Goal: Task Accomplishment & Management: Use online tool/utility

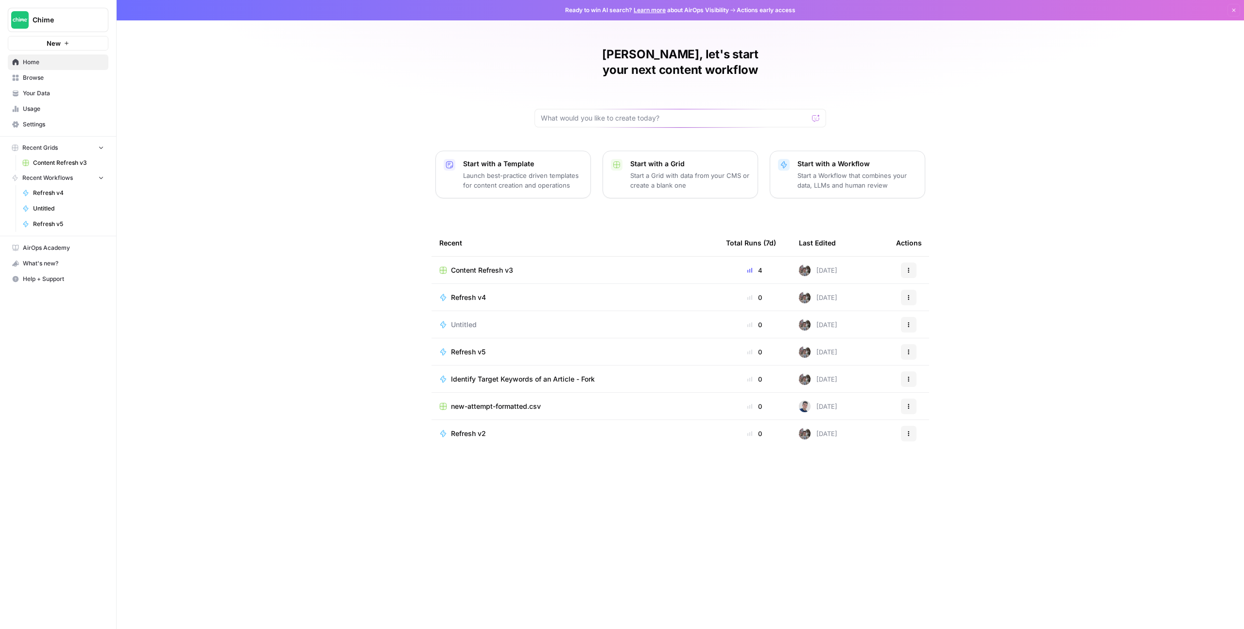
click at [529, 265] on div "Content Refresh v3" at bounding box center [574, 270] width 271 height 10
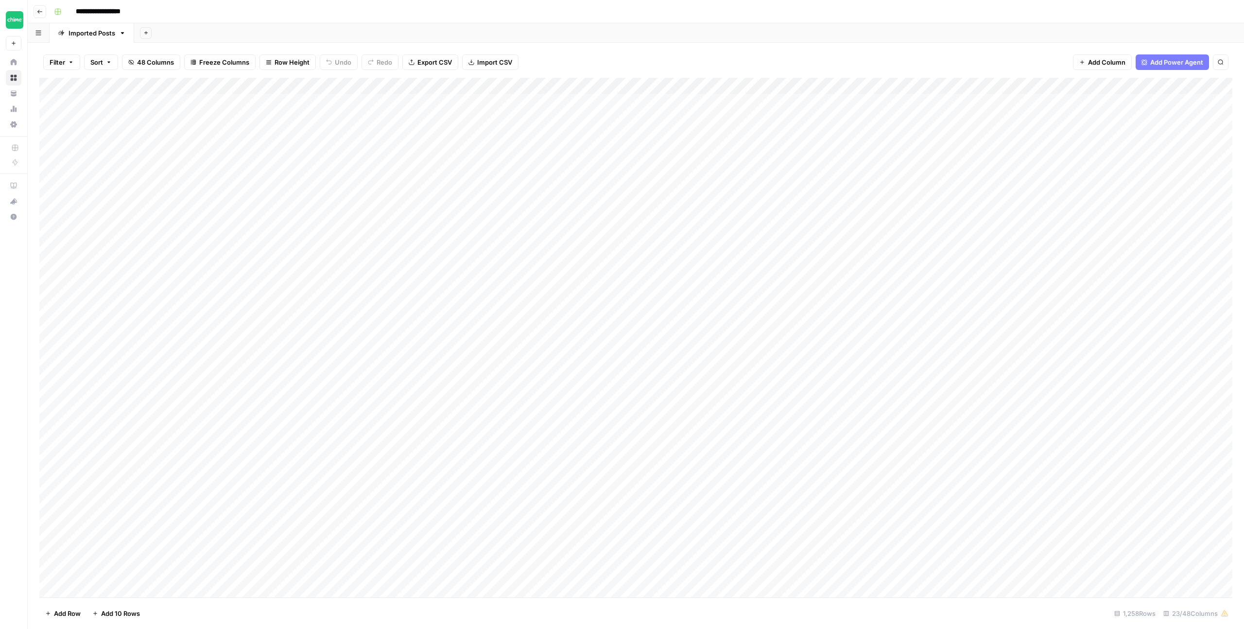
click at [415, 85] on div "Add Column" at bounding box center [635, 337] width 1193 height 519
click at [375, 184] on button "Filter" at bounding box center [393, 190] width 107 height 14
type input "Slug"
click at [254, 111] on input "text" at bounding box center [265, 113] width 117 height 10
click at [237, 160] on span "contains" at bounding box center [230, 165] width 95 height 10
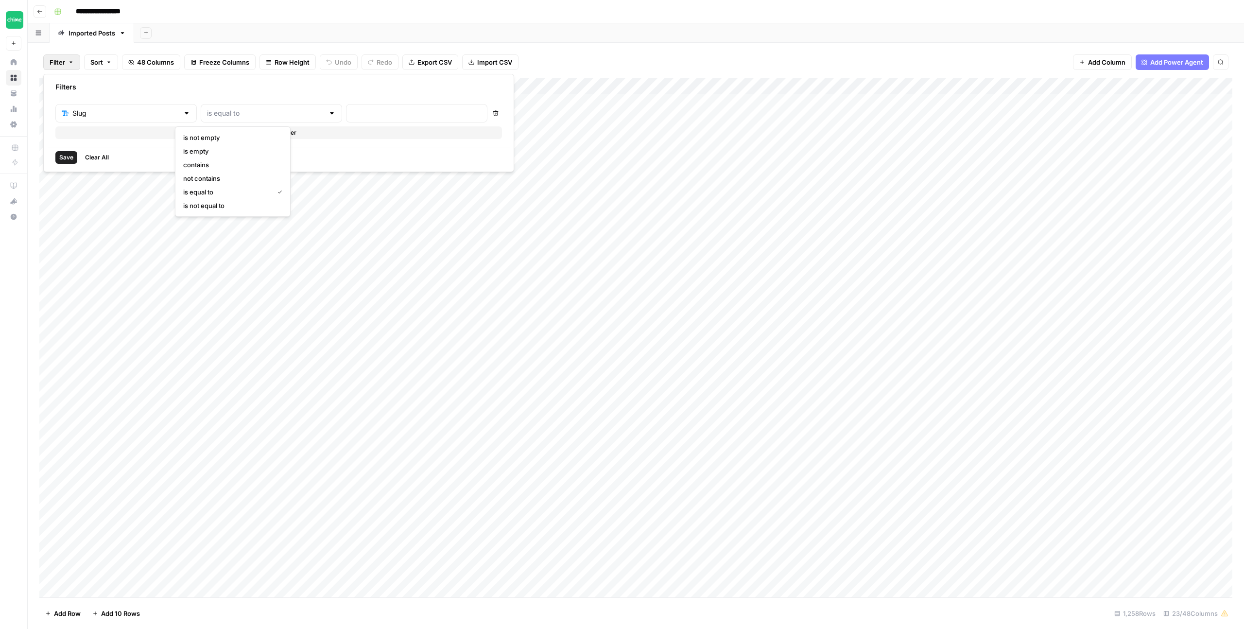
type input "contains"
click at [352, 115] on input "text" at bounding box center [416, 113] width 129 height 10
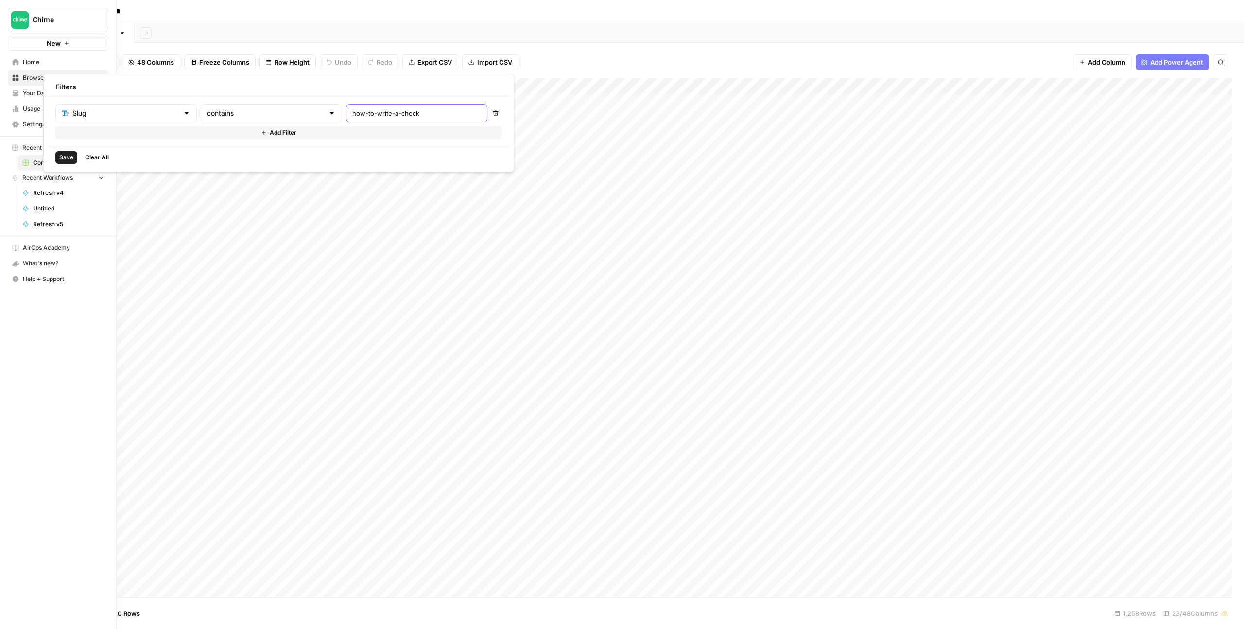
type input "how-to-write-a-check"
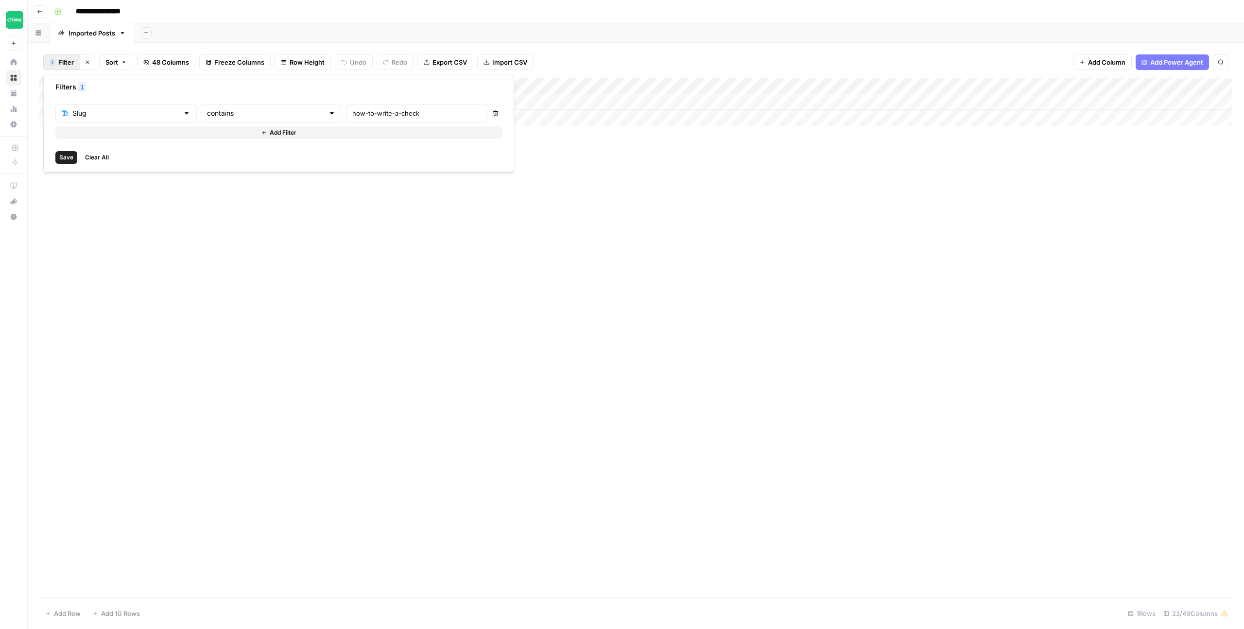
click at [634, 207] on div "Add Column" at bounding box center [635, 337] width 1193 height 519
click at [559, 102] on div "Add Column" at bounding box center [635, 102] width 1193 height 49
click at [706, 101] on div "Add Column" at bounding box center [635, 102] width 1193 height 49
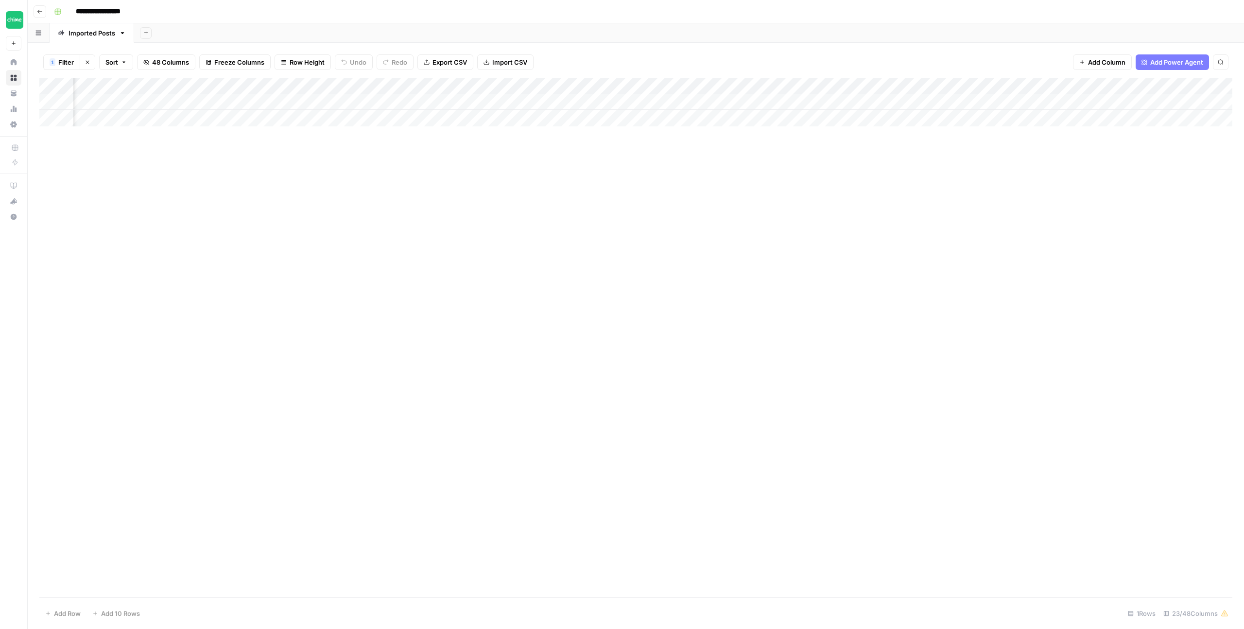
click at [697, 102] on div "Add Column" at bounding box center [635, 102] width 1193 height 49
click at [696, 102] on textarea "**********" at bounding box center [728, 103] width 156 height 14
type textarea "**********"
click at [780, 180] on div "Add Column" at bounding box center [635, 337] width 1193 height 519
click at [776, 101] on div "Add Column" at bounding box center [635, 102] width 1193 height 49
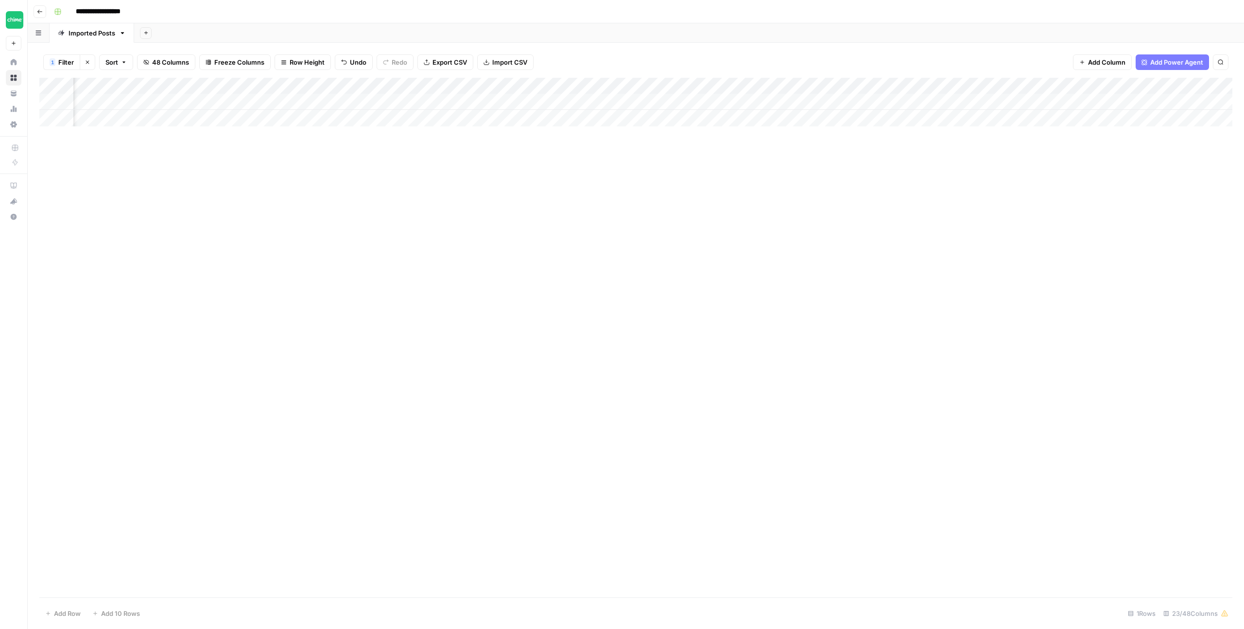
click at [774, 101] on div "Add Column" at bounding box center [635, 102] width 1193 height 49
click at [795, 102] on textarea "**********" at bounding box center [834, 107] width 194 height 23
type textarea "**********"
click at [793, 179] on div "Add Column" at bounding box center [635, 337] width 1193 height 519
click at [869, 101] on div "Add Column" at bounding box center [635, 102] width 1193 height 49
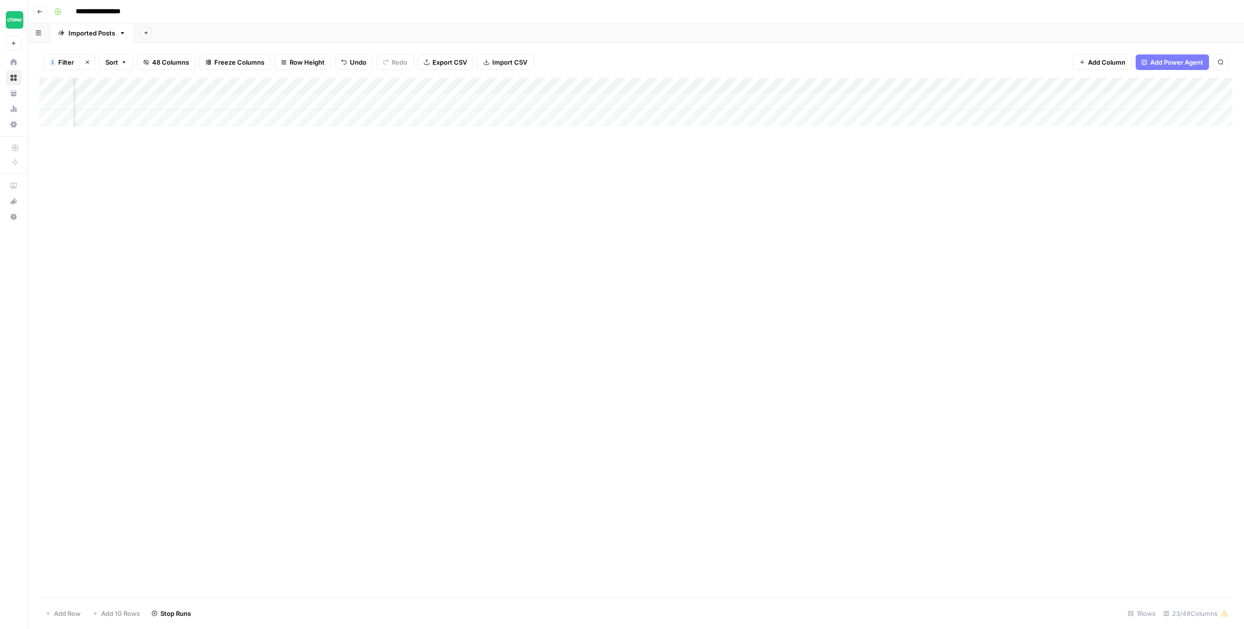
scroll to position [0, 959]
click at [395, 96] on div "Add Column" at bounding box center [635, 102] width 1193 height 49
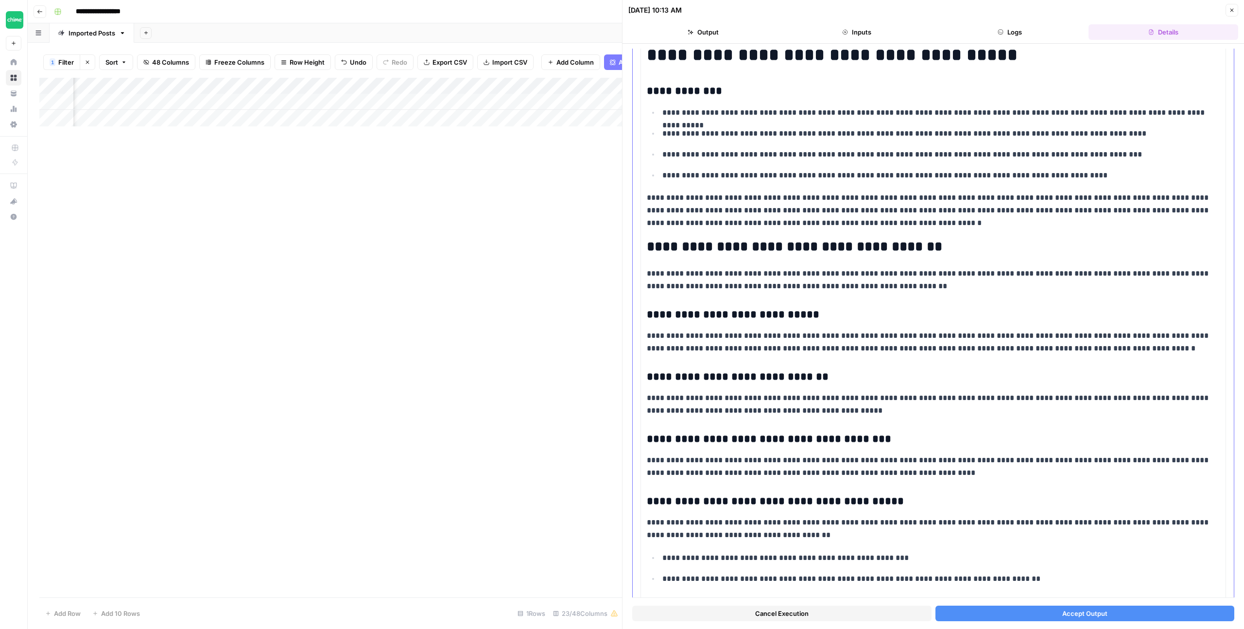
scroll to position [86, 0]
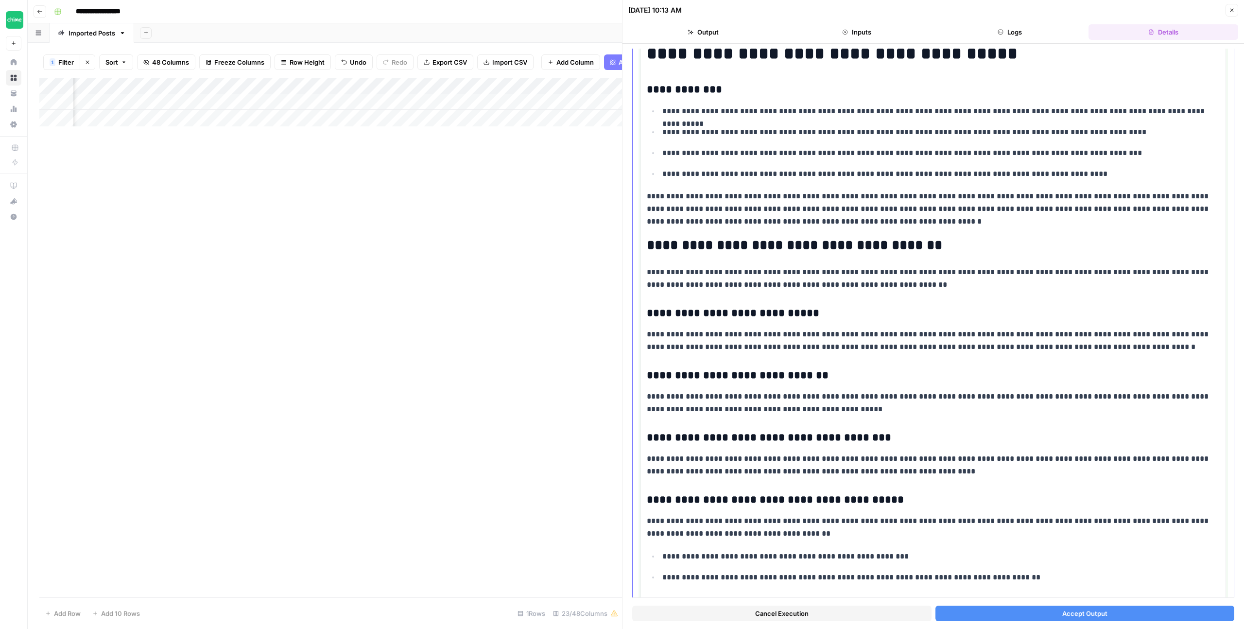
click at [1009, 35] on button "Logs" at bounding box center [1010, 32] width 150 height 16
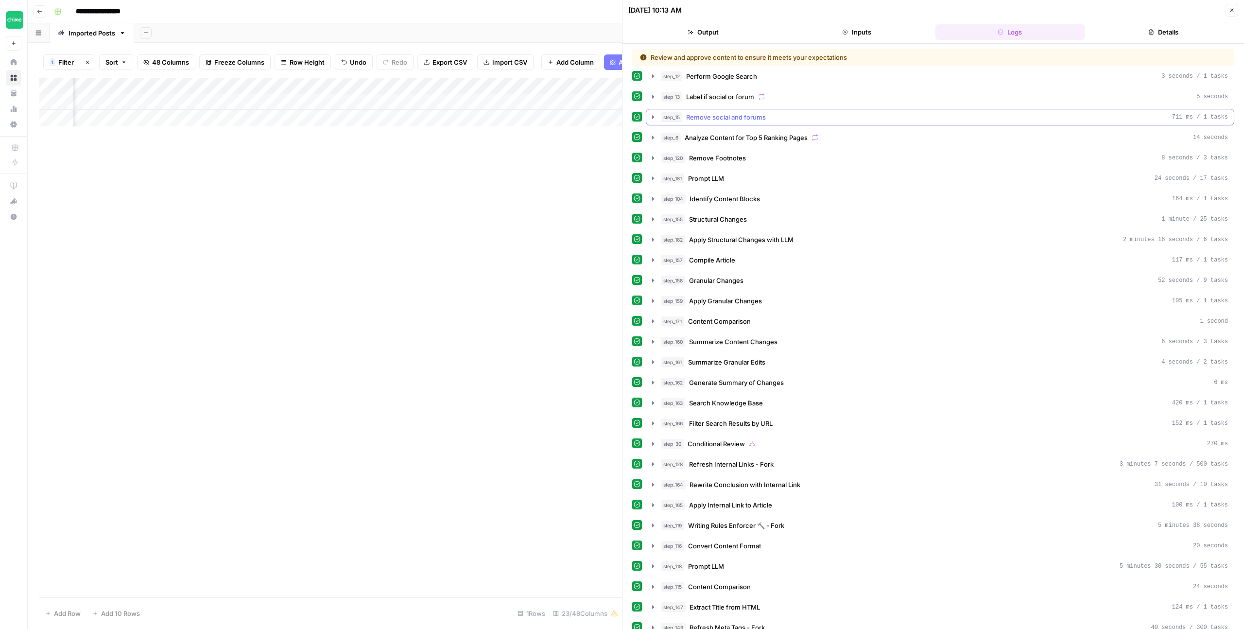
click at [653, 117] on icon "button" at bounding box center [653, 116] width 2 height 3
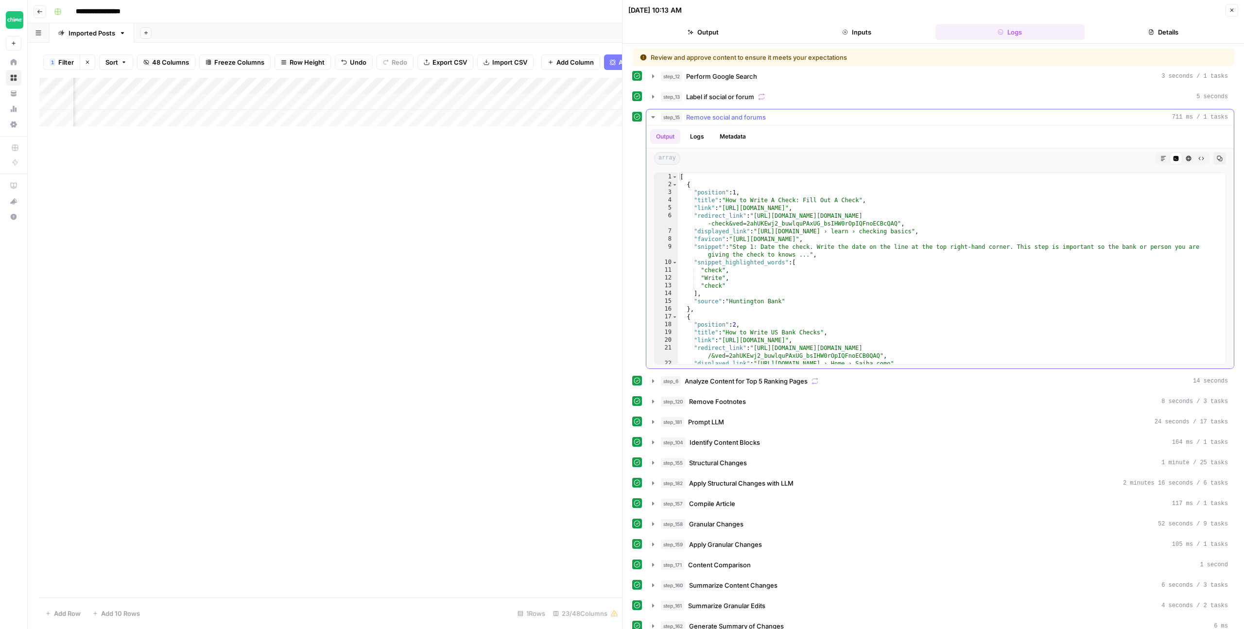
click at [653, 117] on icon "button" at bounding box center [652, 117] width 3 height 2
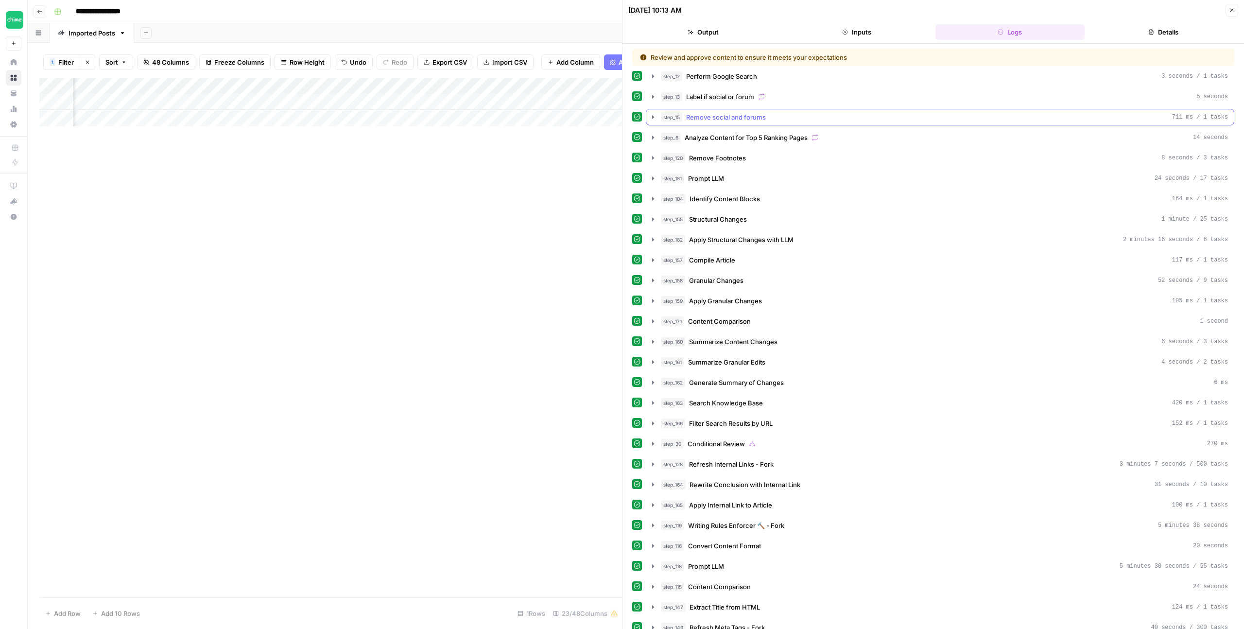
click at [653, 117] on icon "button" at bounding box center [653, 116] width 2 height 3
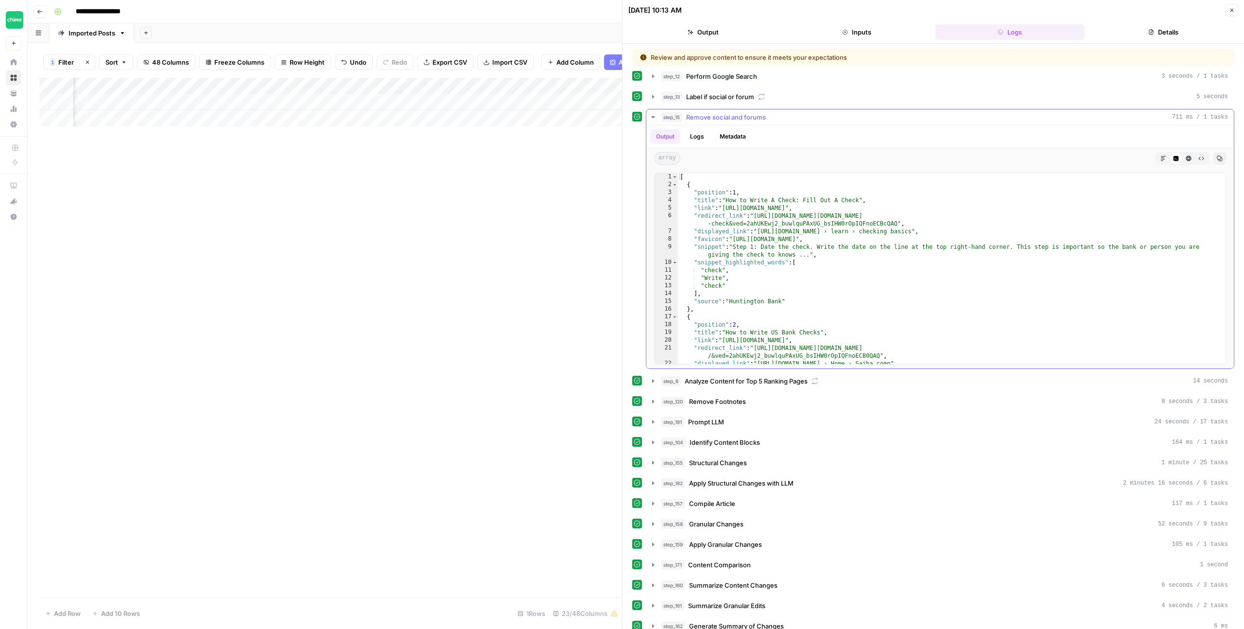
click at [653, 117] on icon "button" at bounding box center [652, 117] width 3 height 2
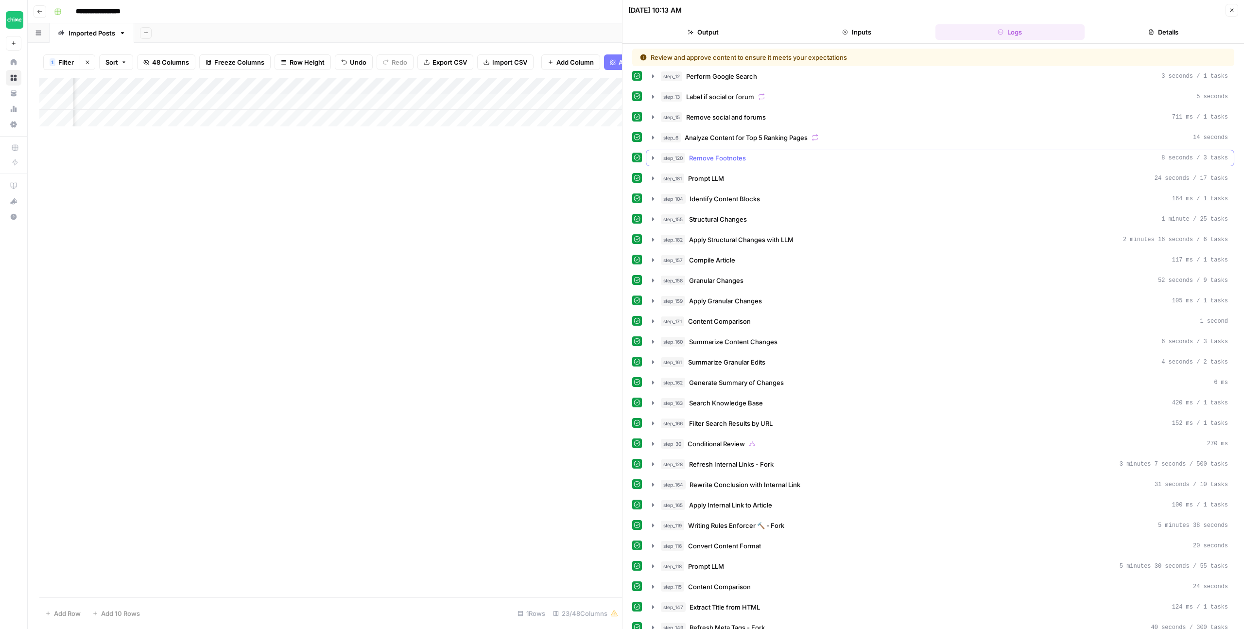
click at [653, 155] on icon "button" at bounding box center [653, 158] width 8 height 8
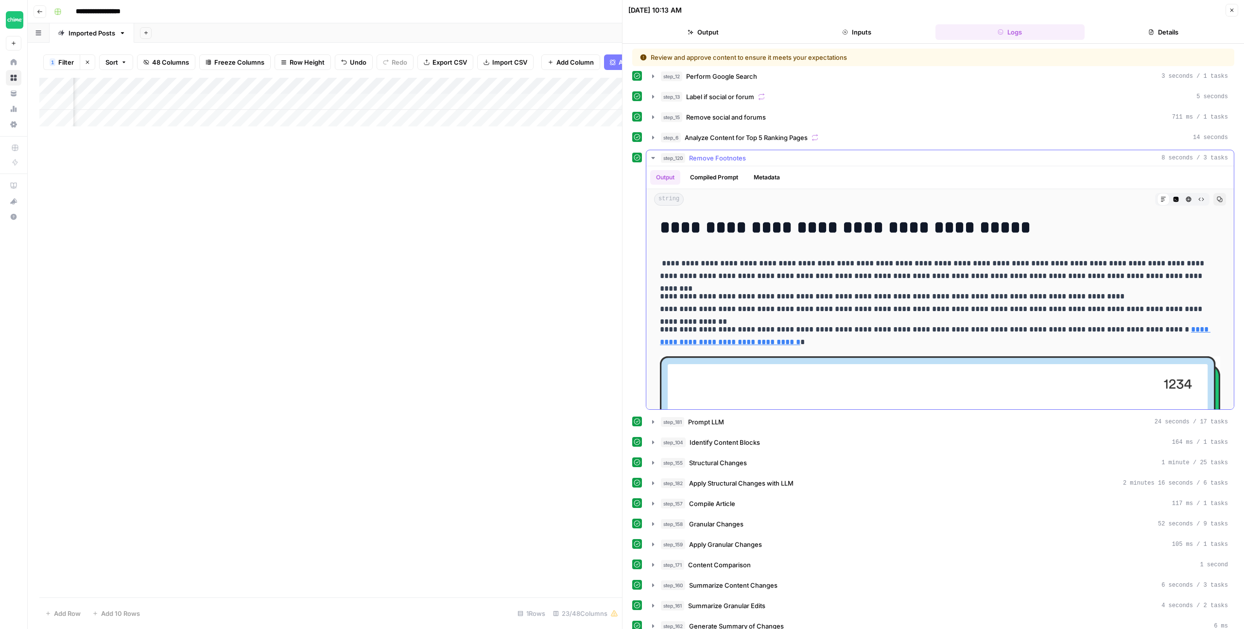
click at [653, 155] on icon "button" at bounding box center [653, 158] width 8 height 8
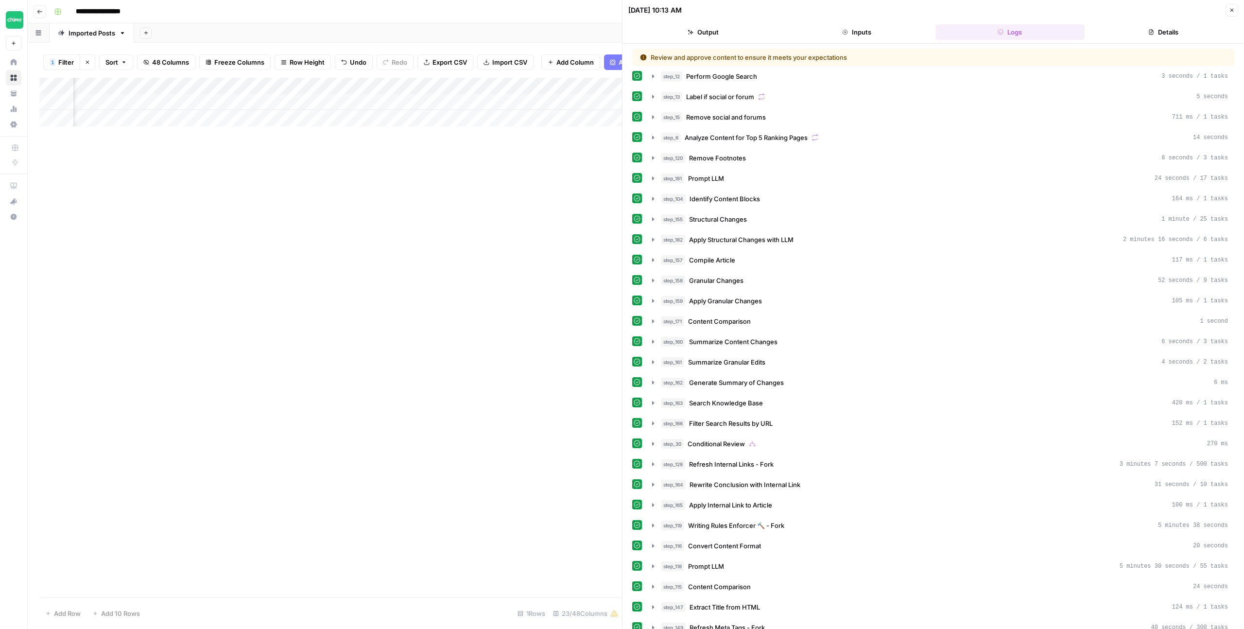
click at [1160, 27] on button "Details" at bounding box center [1164, 32] width 150 height 16
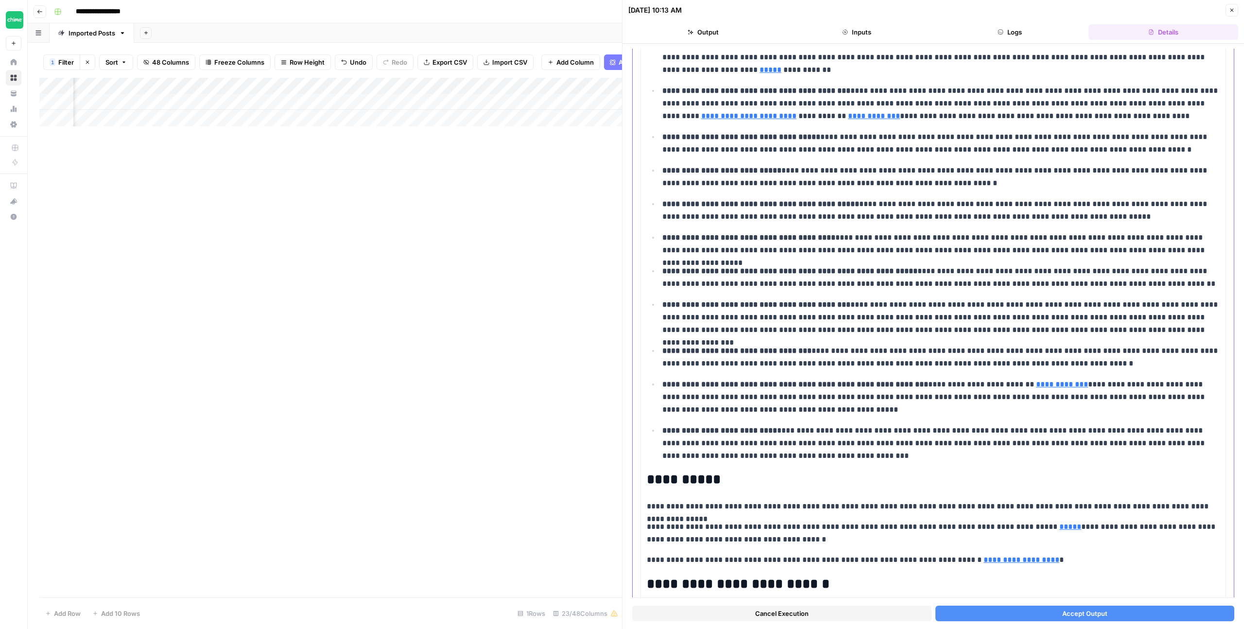
scroll to position [868, 0]
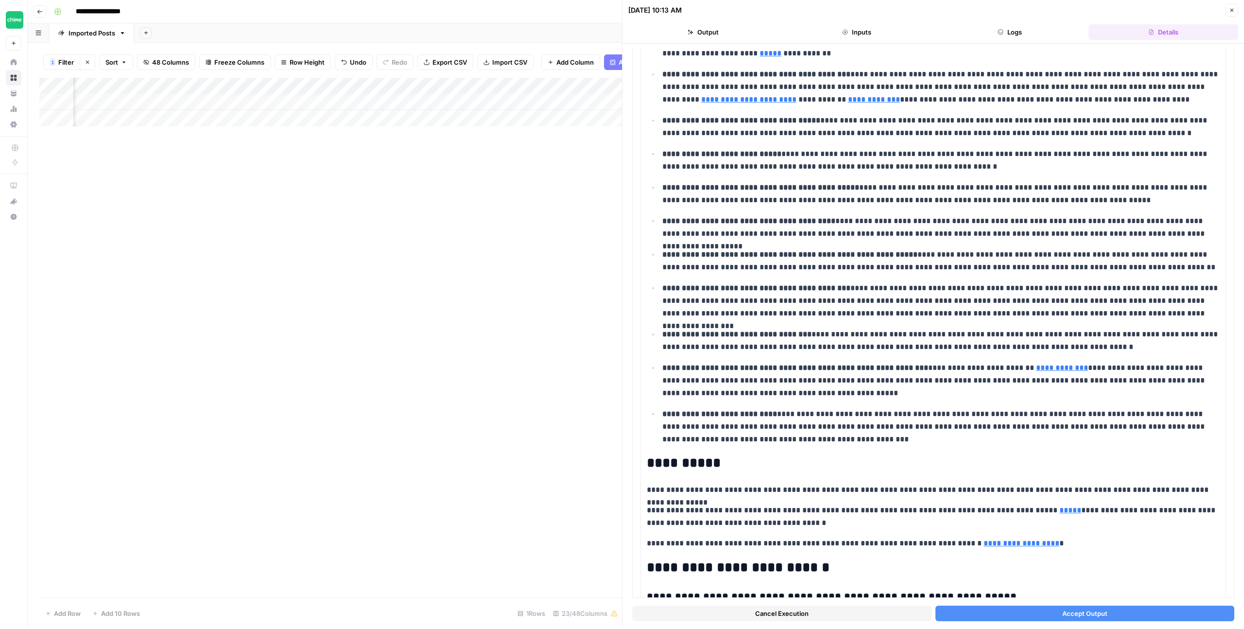
click at [1005, 33] on button "Logs" at bounding box center [1010, 32] width 150 height 16
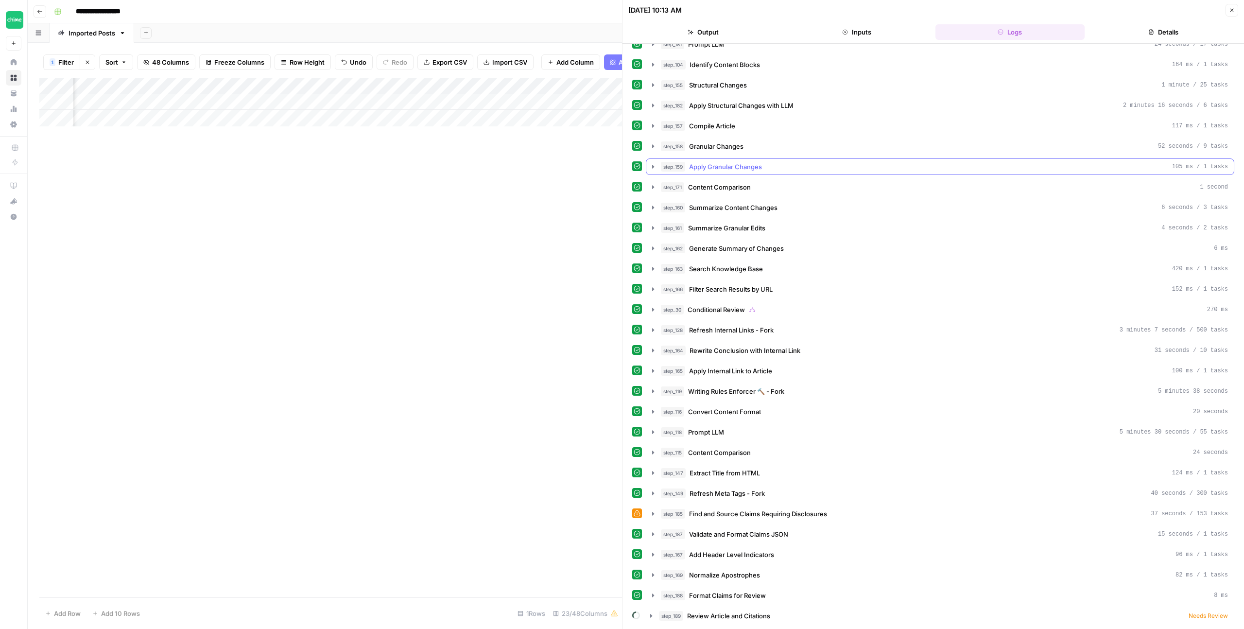
scroll to position [0, 0]
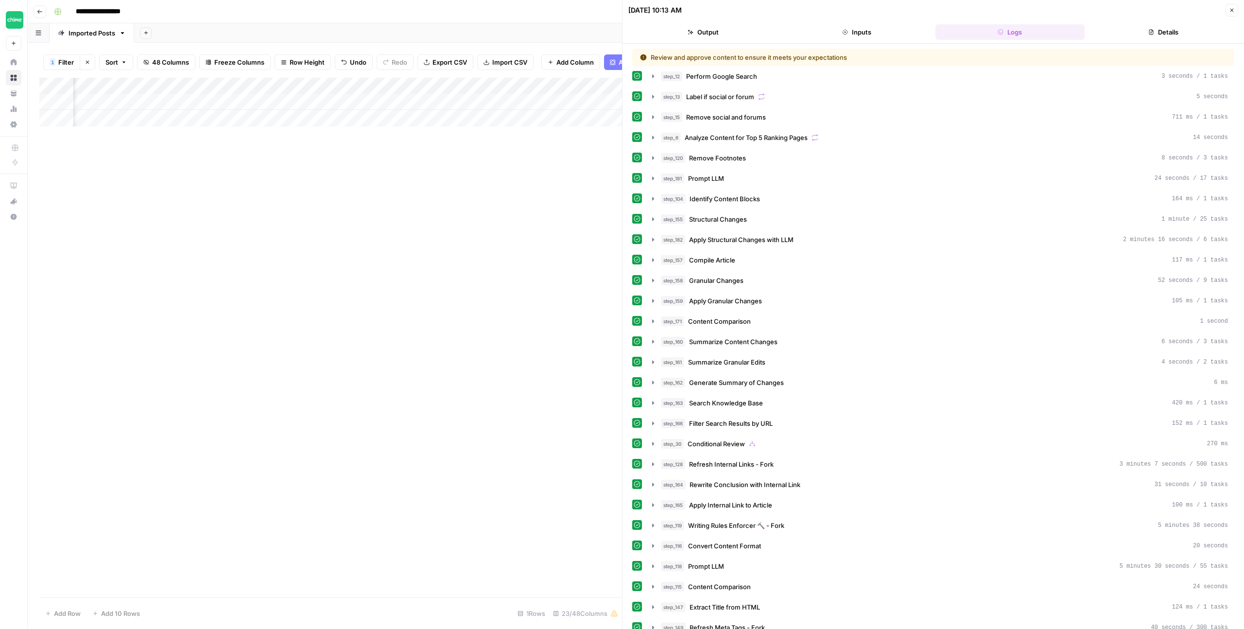
click at [1173, 29] on button "Details" at bounding box center [1164, 32] width 150 height 16
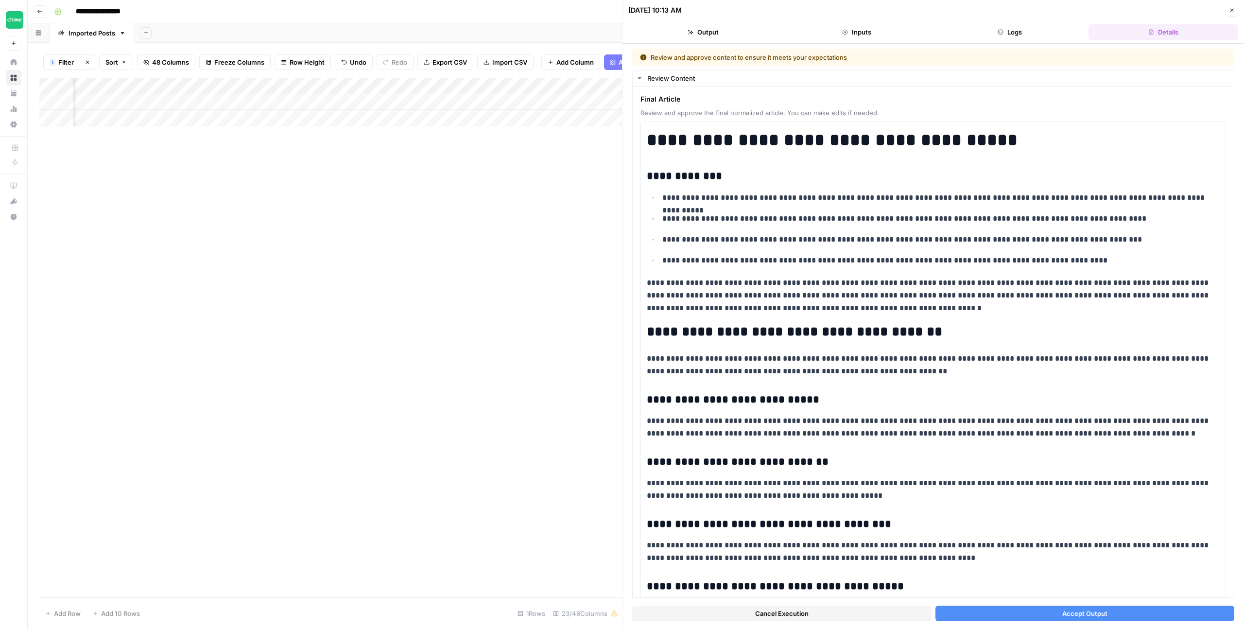
click at [1088, 614] on span "Accept Output" at bounding box center [1084, 613] width 45 height 10
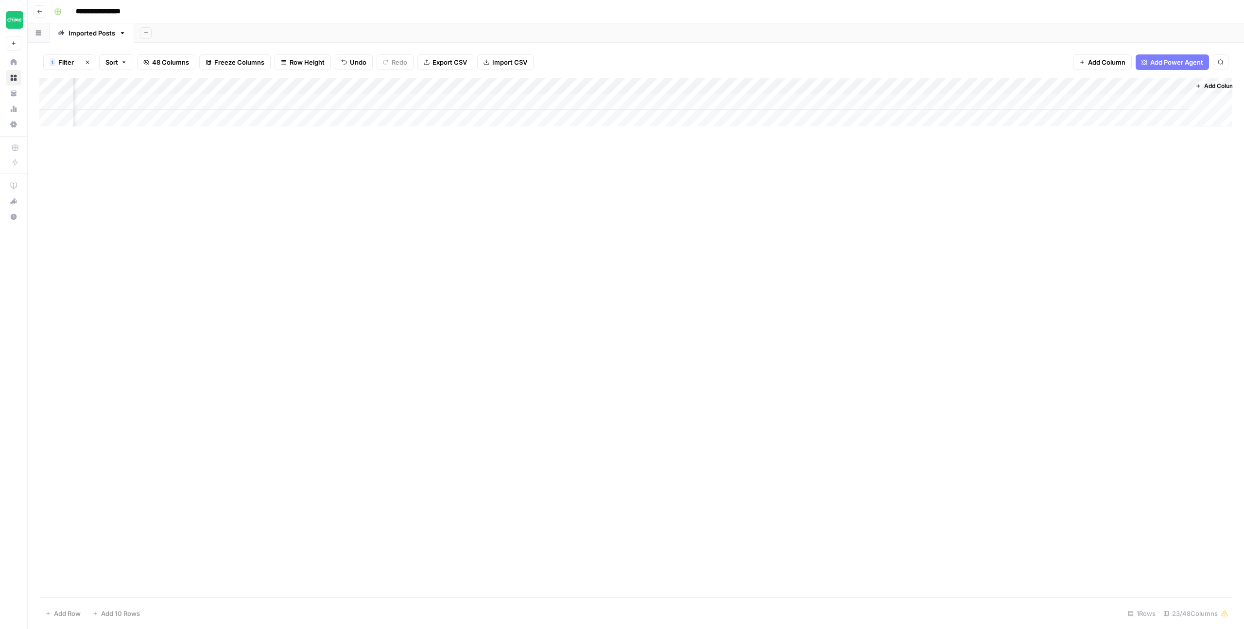
click at [735, 101] on div "Add Column" at bounding box center [635, 102] width 1193 height 49
click at [728, 100] on div "Add Column" at bounding box center [635, 102] width 1193 height 49
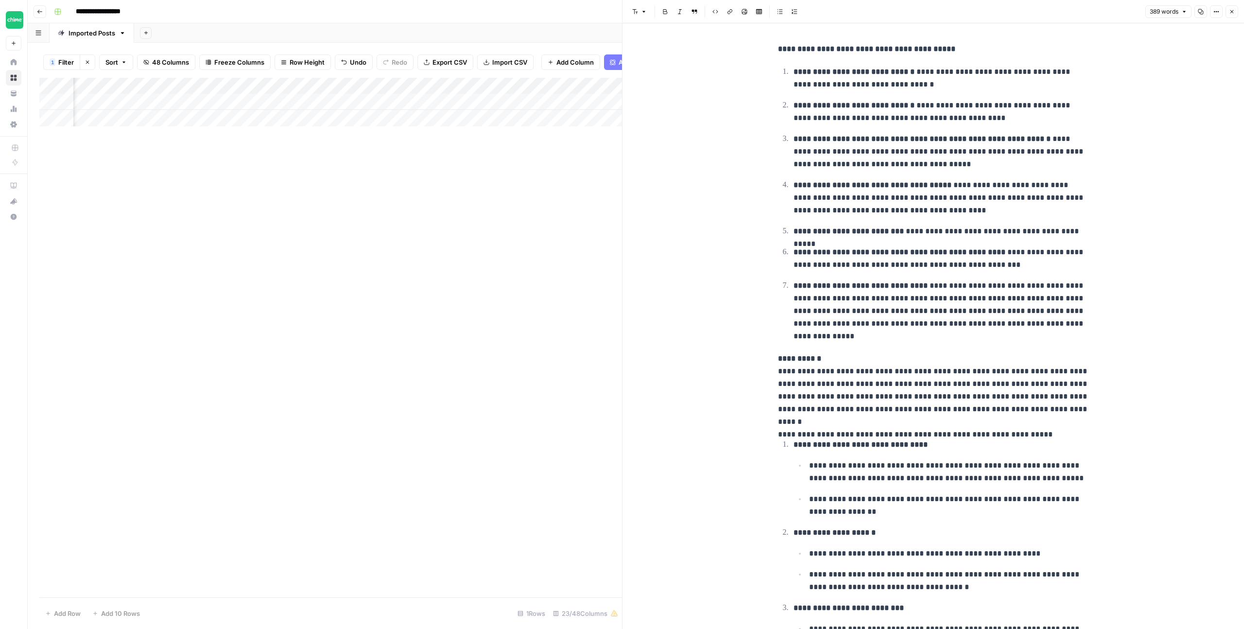
click at [571, 99] on div "Add Column" at bounding box center [330, 102] width 583 height 49
click at [564, 100] on div "Add Column" at bounding box center [330, 102] width 583 height 49
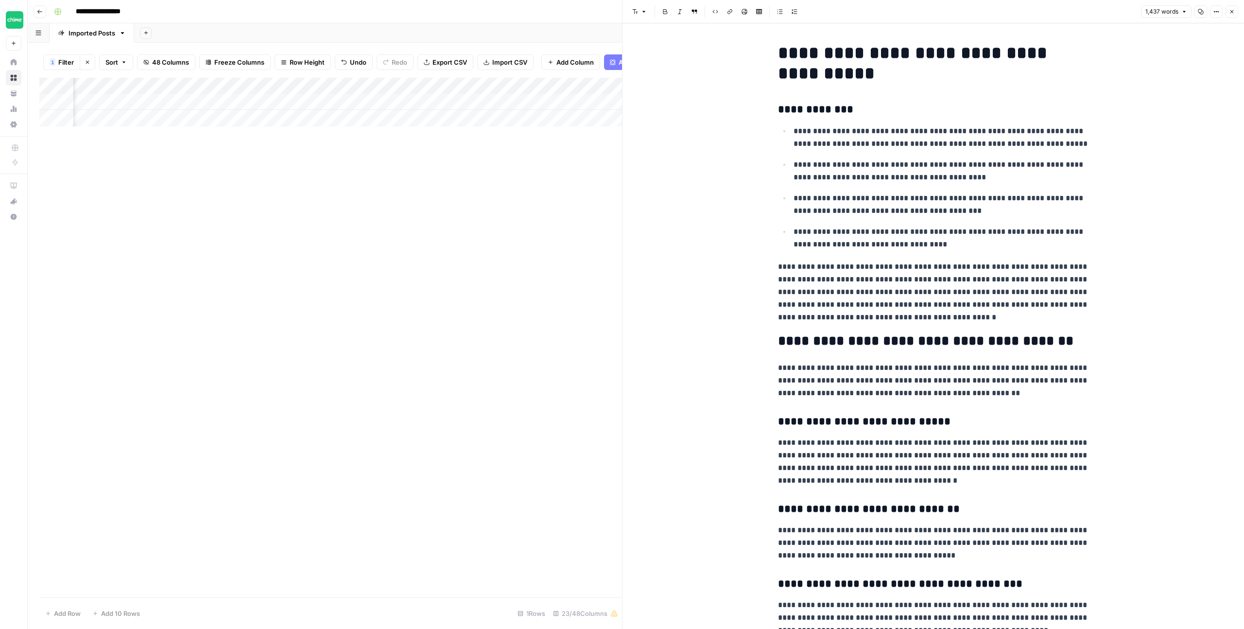
click at [1236, 13] on button "Close" at bounding box center [1232, 11] width 13 height 13
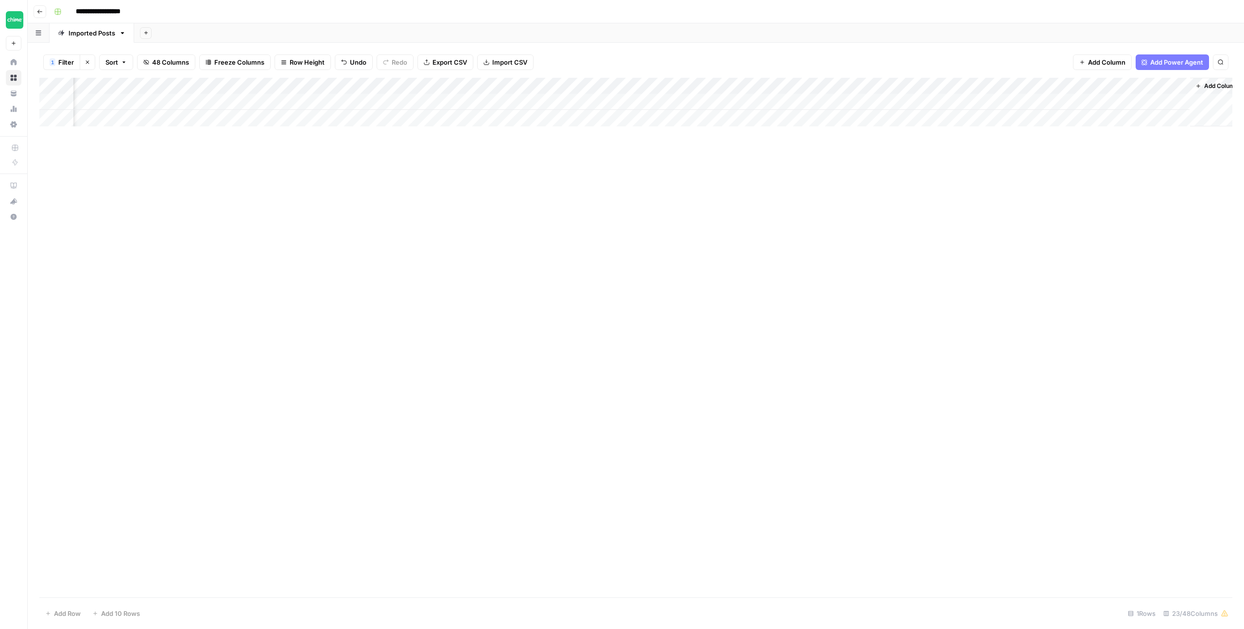
click at [659, 102] on div "Add Column" at bounding box center [635, 102] width 1193 height 49
click at [644, 102] on div "Add Column" at bounding box center [635, 102] width 1193 height 49
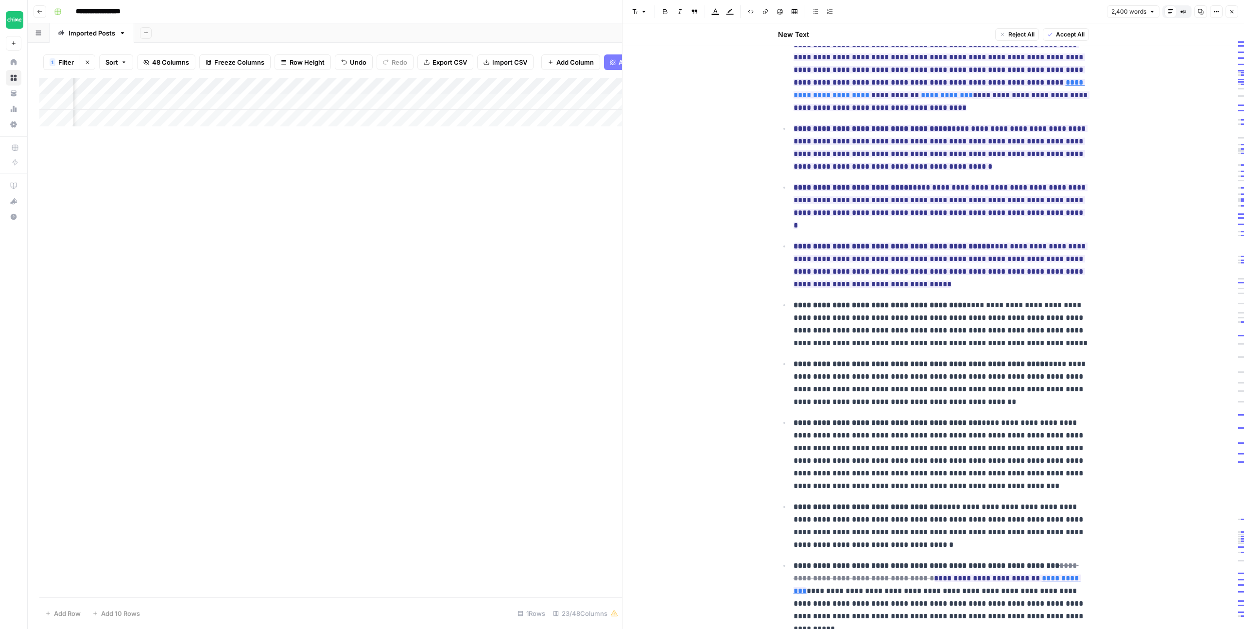
scroll to position [2707, 0]
click at [804, 289] on span "Reject" at bounding box center [805, 292] width 17 height 9
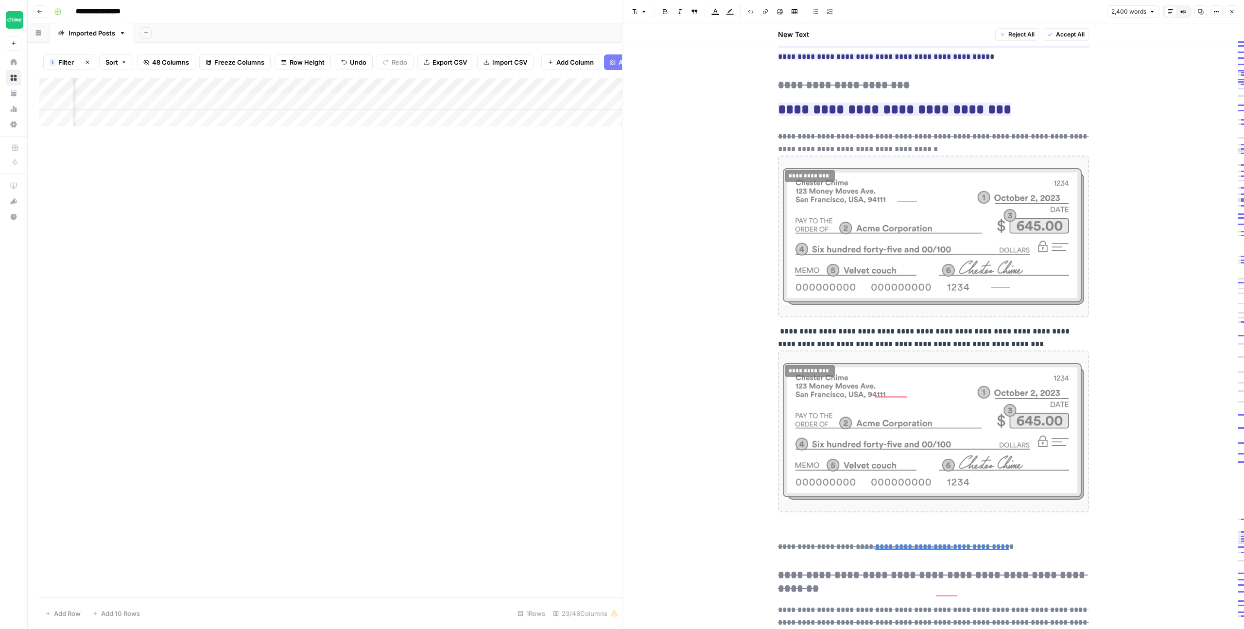
scroll to position [1524, 0]
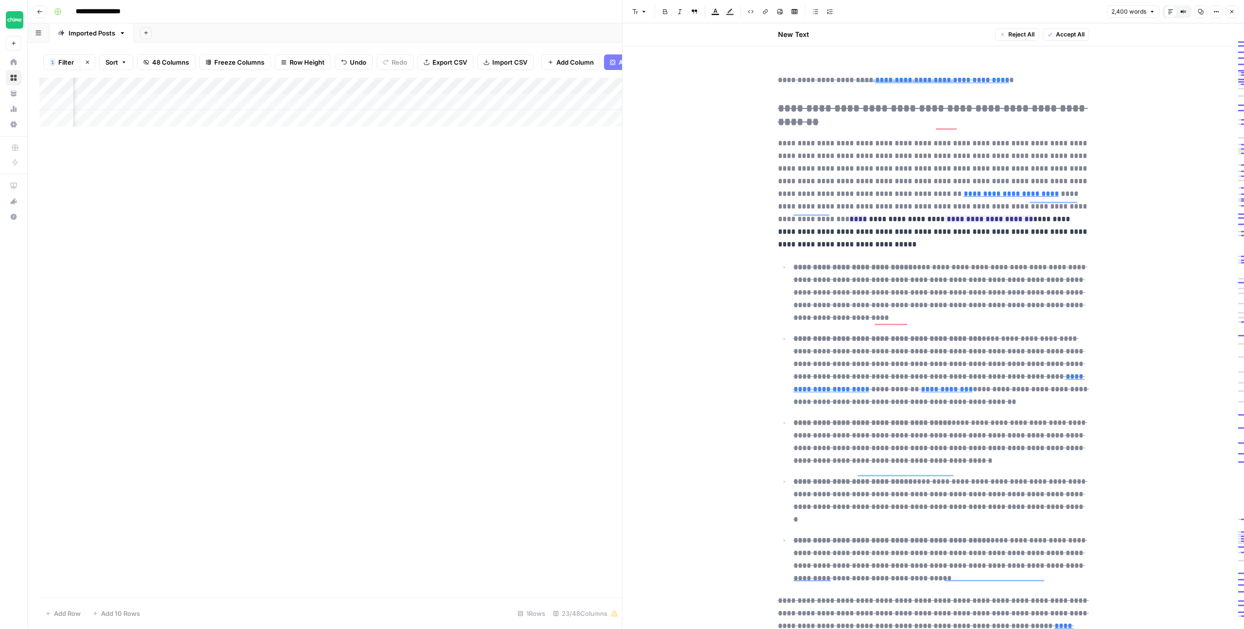
scroll to position [2002, 0]
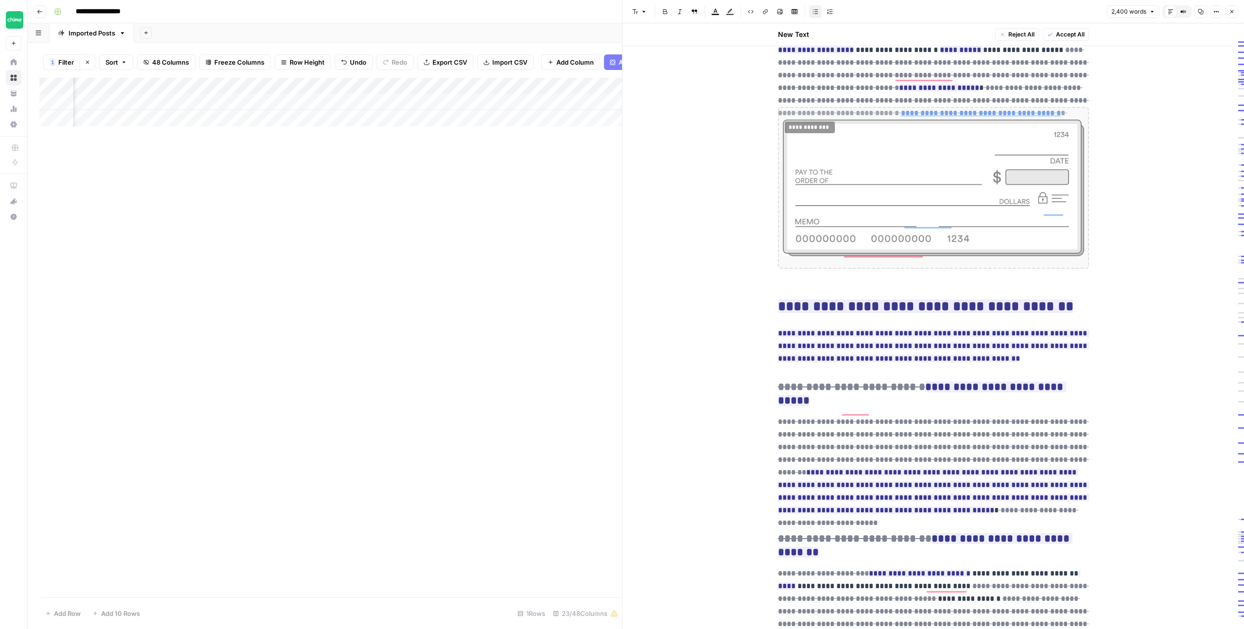
scroll to position [0, 0]
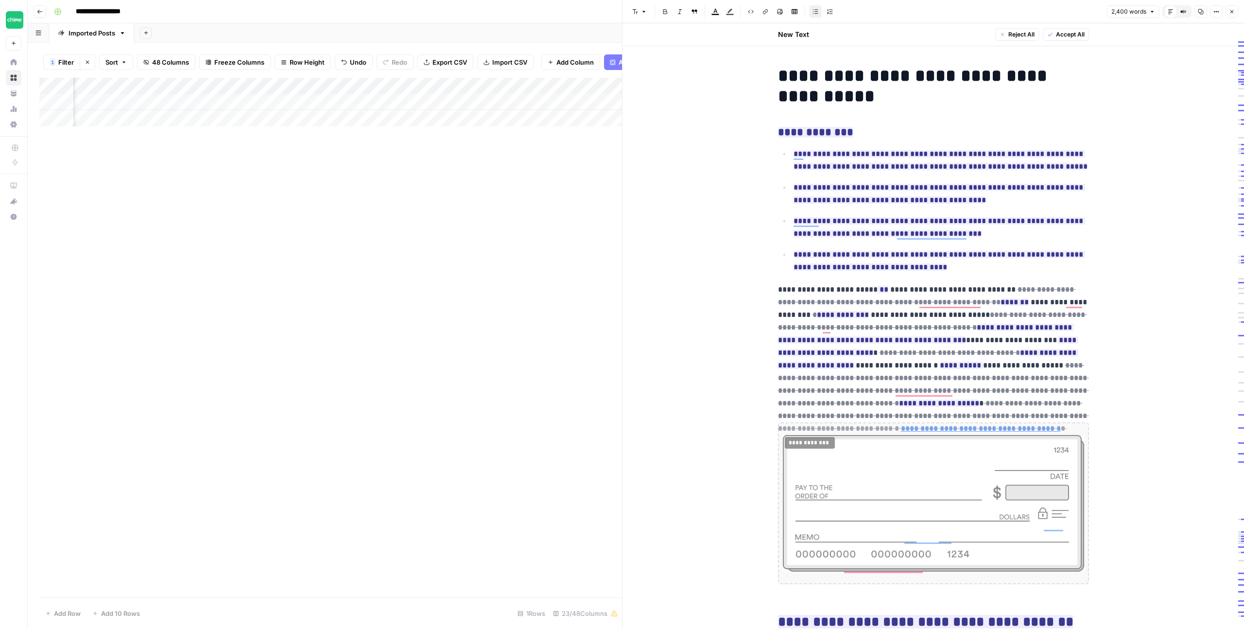
click at [1230, 9] on icon "button" at bounding box center [1232, 12] width 6 height 6
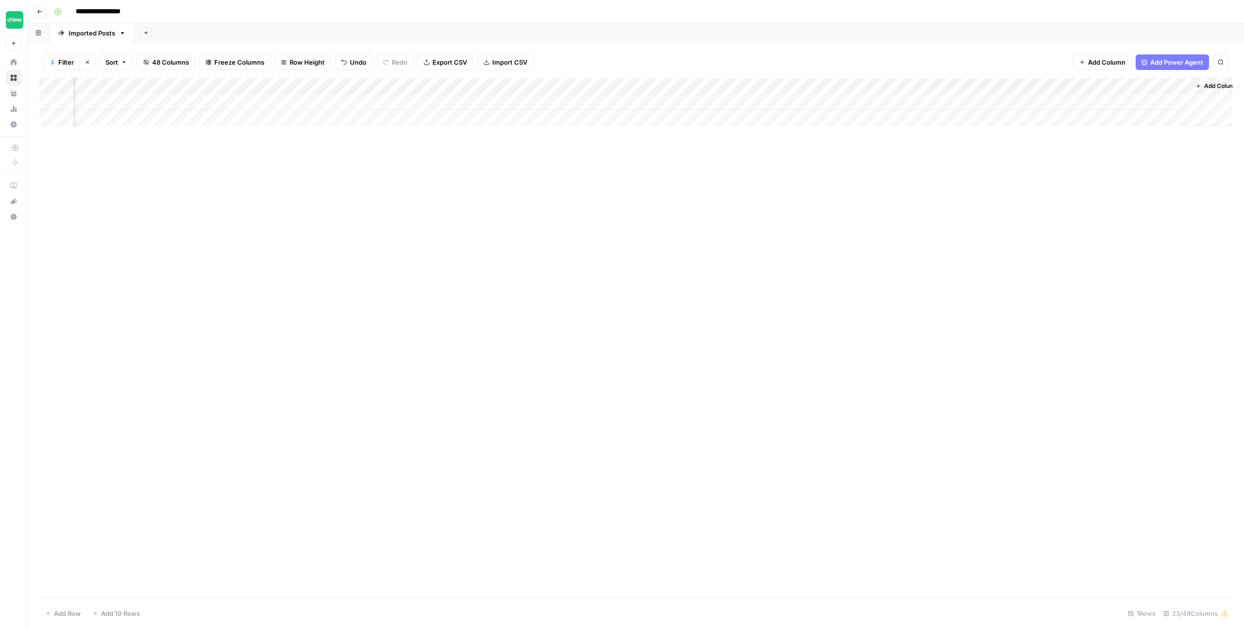
click at [824, 101] on div "Add Column" at bounding box center [635, 102] width 1193 height 49
click at [829, 100] on div "Add Column" at bounding box center [635, 102] width 1193 height 49
click at [884, 140] on div "Add Column" at bounding box center [635, 337] width 1193 height 519
click at [1140, 101] on div "Add Column" at bounding box center [635, 102] width 1193 height 49
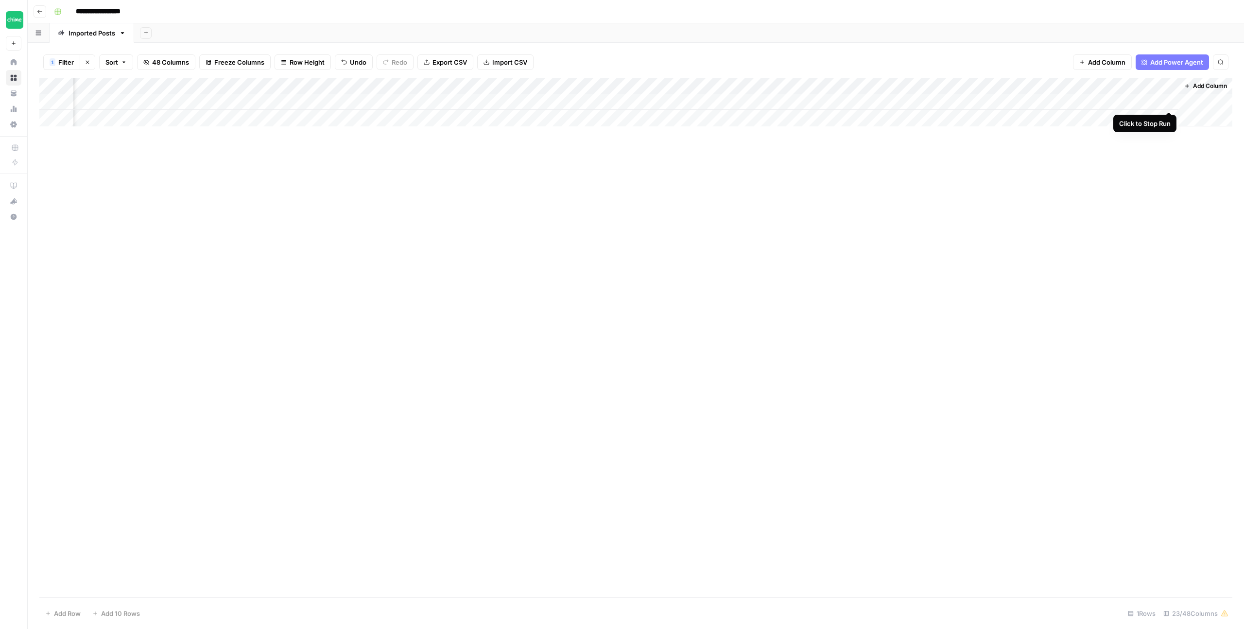
click at [1172, 101] on div "Add Column" at bounding box center [635, 102] width 1193 height 49
click at [416, 87] on div "Add Column" at bounding box center [635, 102] width 1193 height 49
click at [373, 187] on span "Filter" at bounding box center [397, 190] width 85 height 10
click at [352, 113] on input "how-to-write-a-check" at bounding box center [416, 113] width 129 height 10
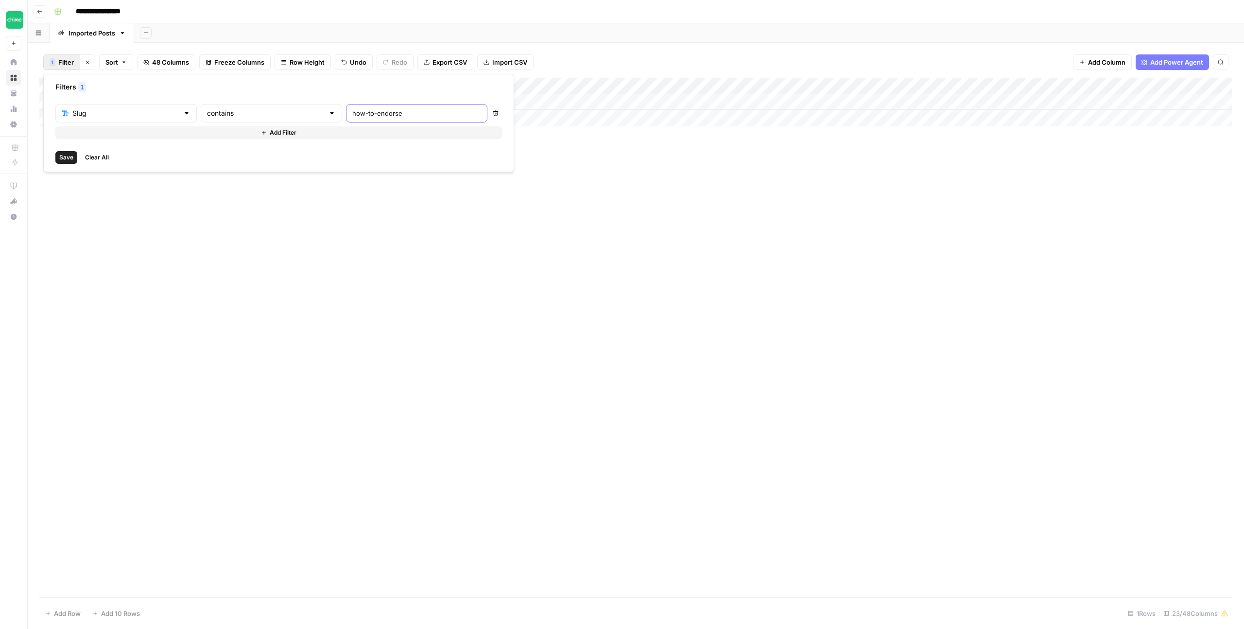
type input "how-to-endorse"
click at [62, 152] on button "Save" at bounding box center [66, 157] width 22 height 13
click at [908, 101] on div "Add Column" at bounding box center [635, 102] width 1193 height 49
click at [730, 102] on div "Add Column" at bounding box center [635, 102] width 1193 height 49
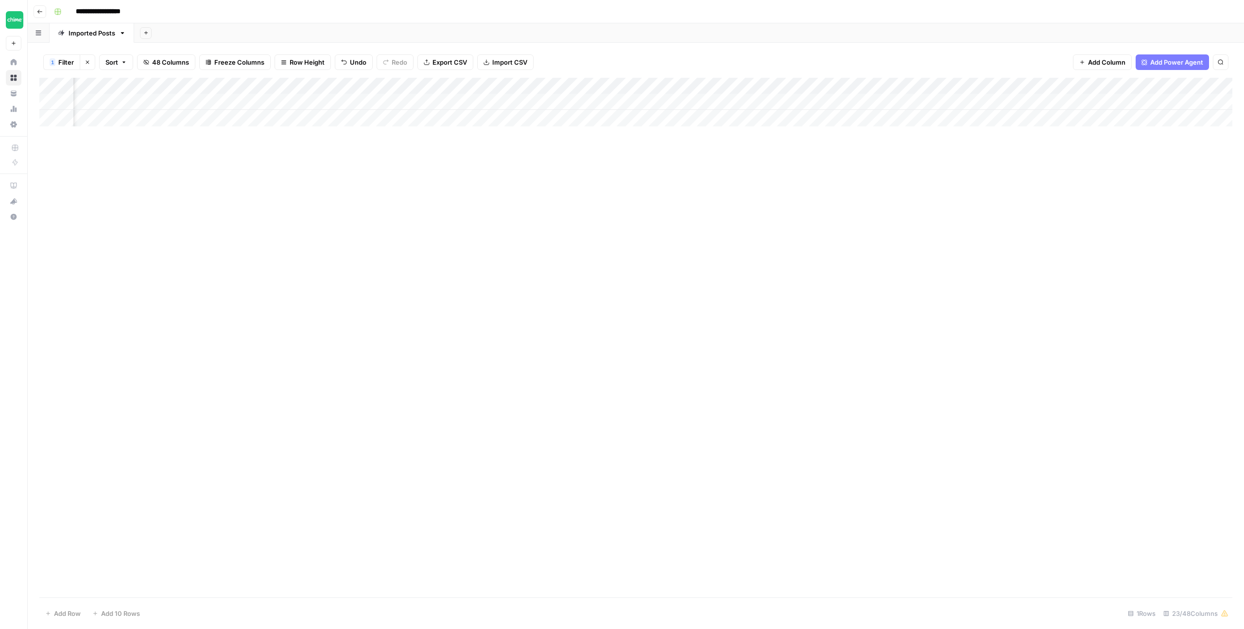
click at [726, 102] on div "Add Column" at bounding box center [635, 102] width 1193 height 49
click at [802, 151] on div "Add Column" at bounding box center [635, 337] width 1193 height 519
click at [823, 101] on div "Add Column" at bounding box center [635, 102] width 1193 height 49
click at [808, 101] on div "Add Column" at bounding box center [635, 102] width 1193 height 49
click at [823, 153] on div "Add Column" at bounding box center [635, 337] width 1193 height 519
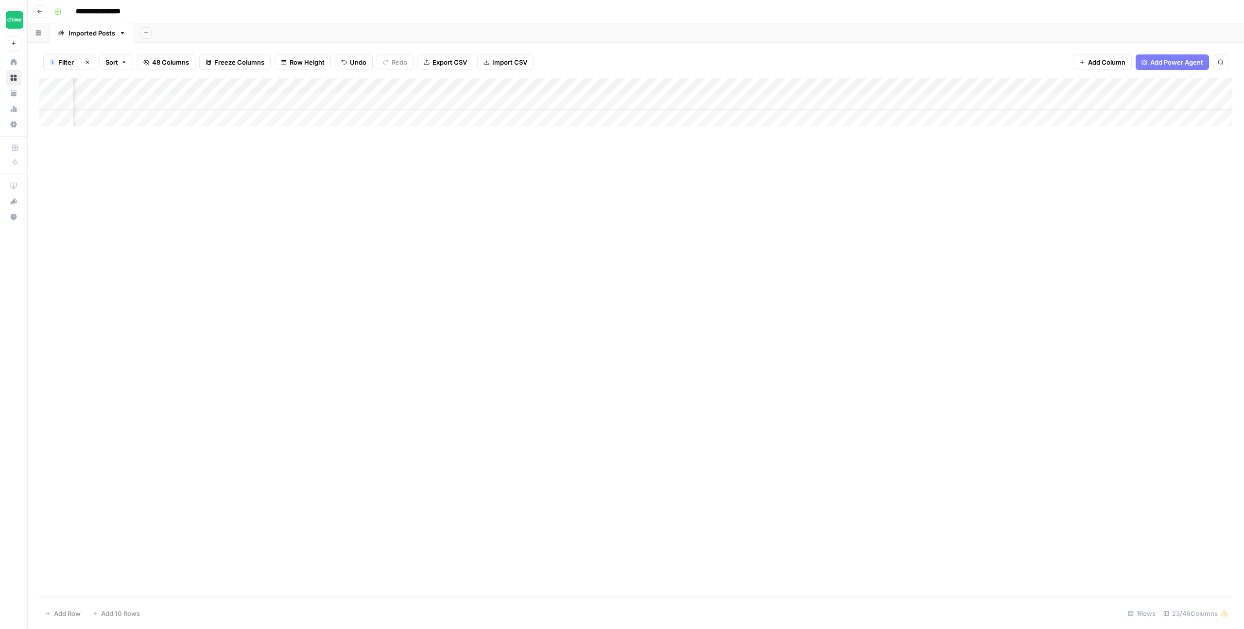
click at [898, 101] on div "Add Column" at bounding box center [635, 102] width 1193 height 49
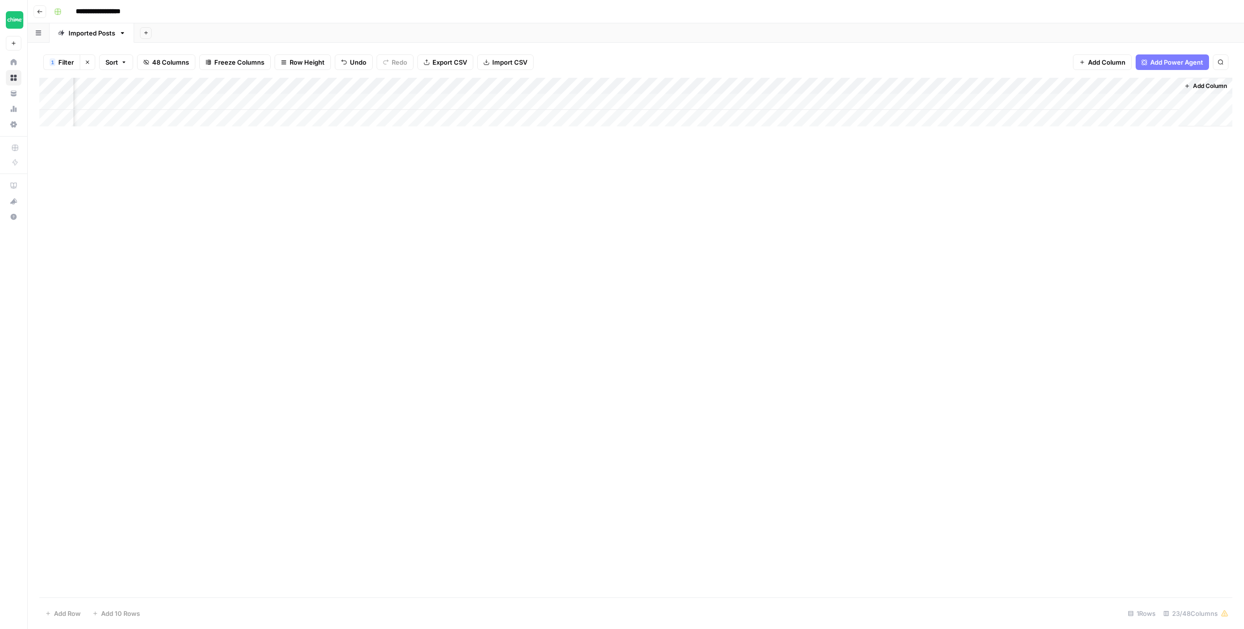
click at [454, 239] on div "Add Column" at bounding box center [635, 337] width 1193 height 519
click at [411, 165] on div "Add Column" at bounding box center [635, 337] width 1193 height 519
click at [415, 103] on div "Add Column" at bounding box center [635, 102] width 1193 height 49
click at [416, 101] on div "Add Column" at bounding box center [635, 102] width 1193 height 49
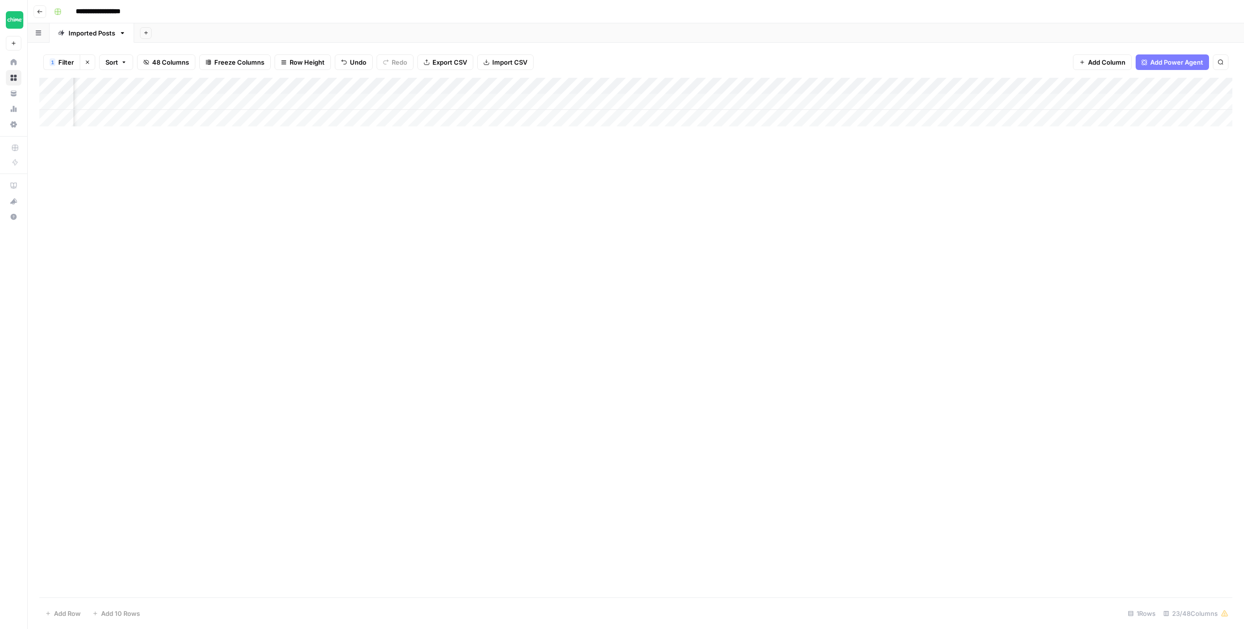
scroll to position [0, 959]
click at [607, 202] on div "Add Column" at bounding box center [635, 337] width 1193 height 519
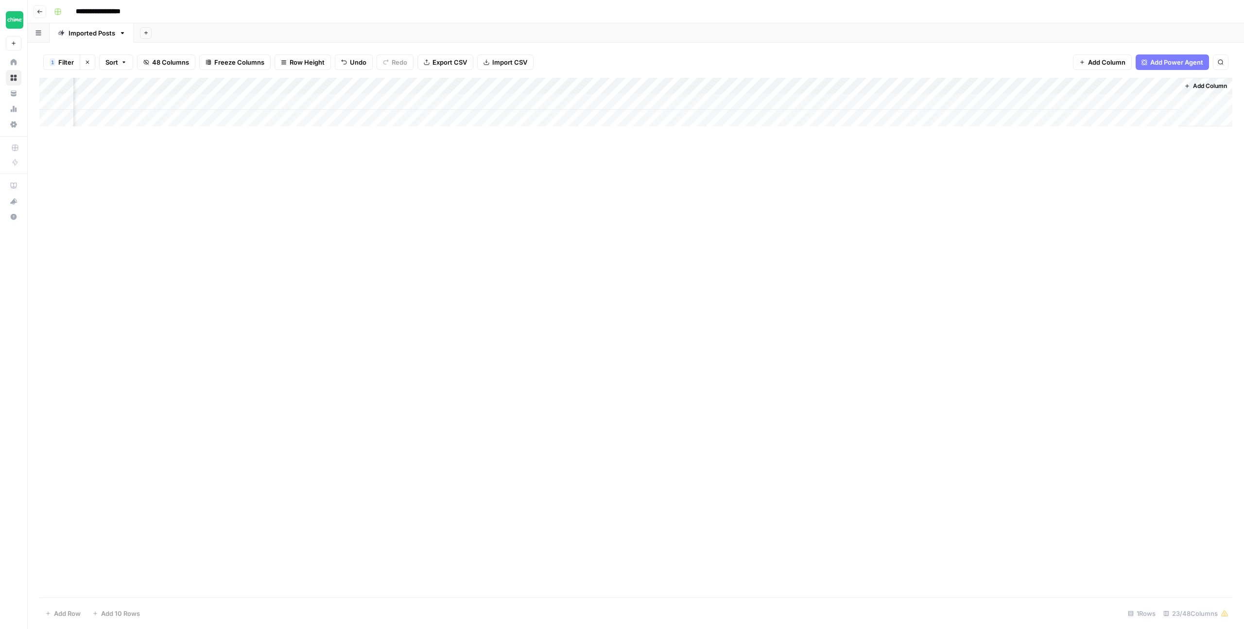
click at [367, 101] on div "Add Column" at bounding box center [635, 102] width 1193 height 49
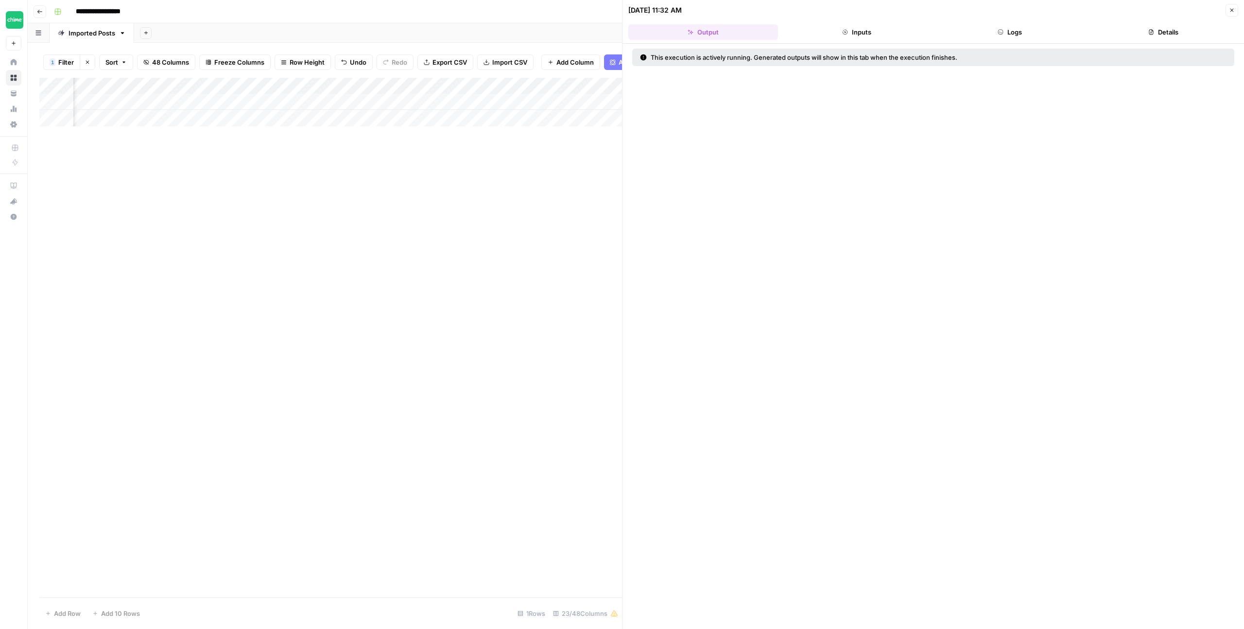
click at [1006, 31] on button "Logs" at bounding box center [1010, 32] width 150 height 16
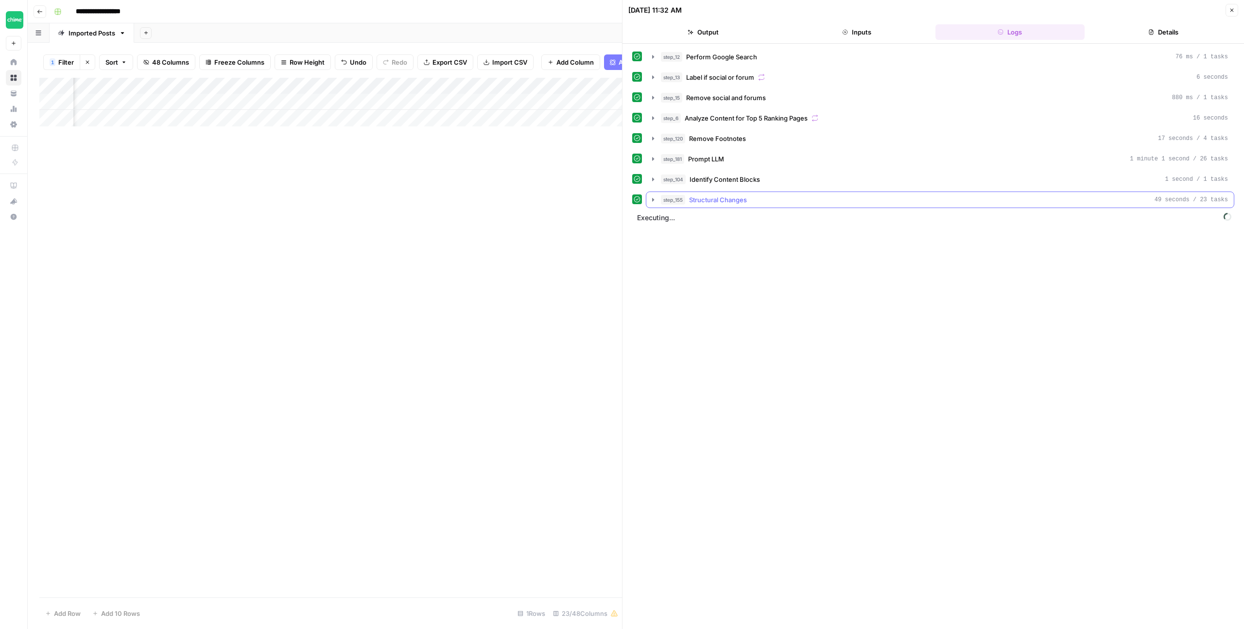
click at [652, 199] on icon "button" at bounding box center [653, 199] width 2 height 3
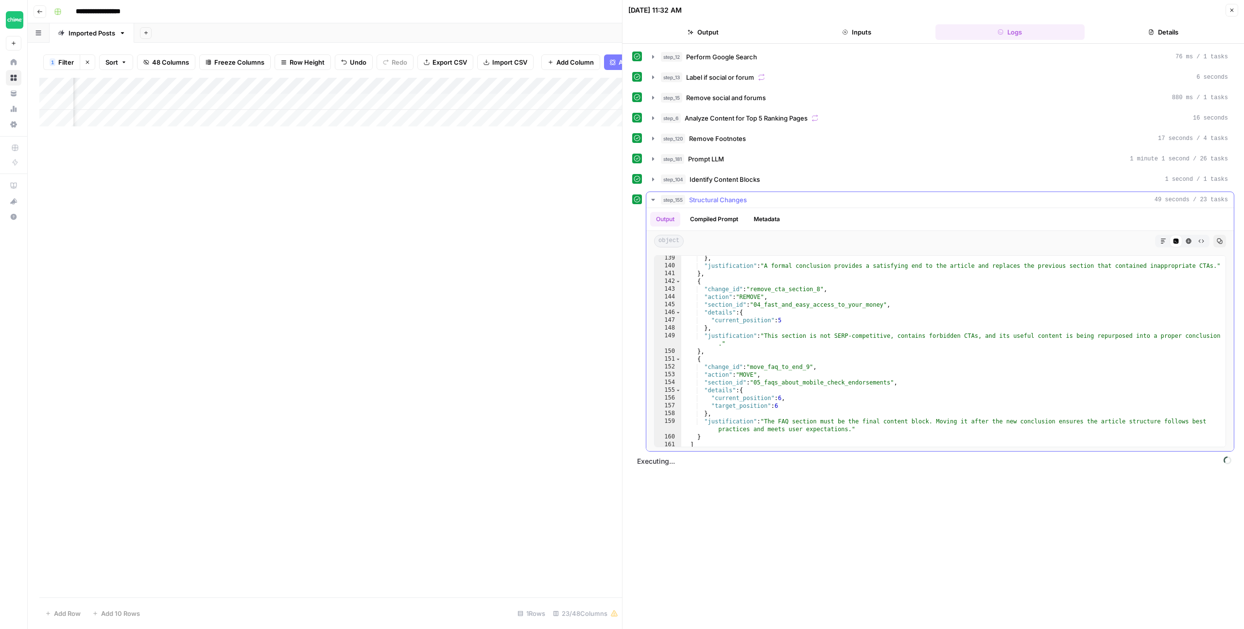
scroll to position [1154, 0]
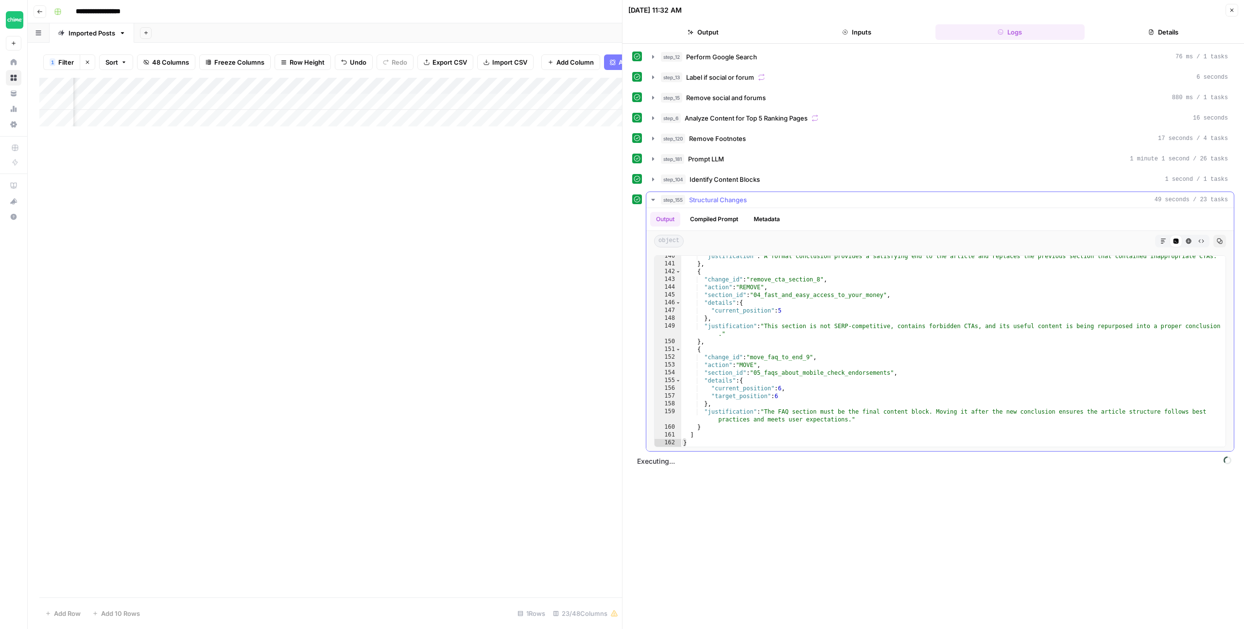
click at [650, 197] on icon "button" at bounding box center [653, 200] width 8 height 8
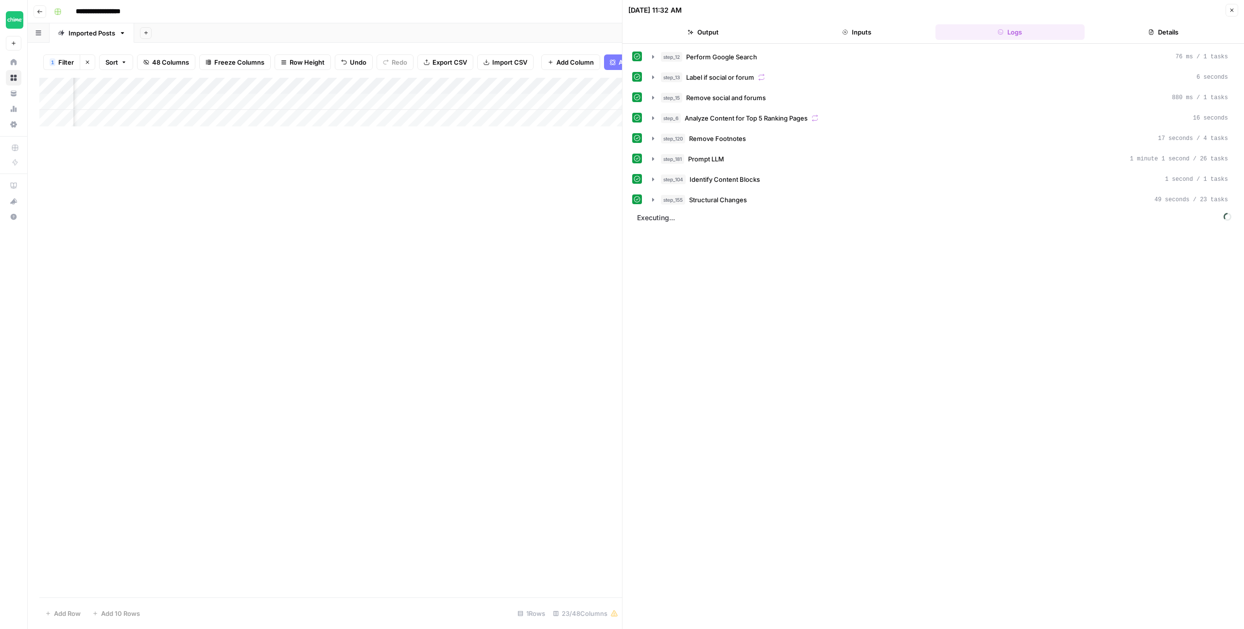
click at [1229, 5] on button "Close" at bounding box center [1232, 10] width 13 height 13
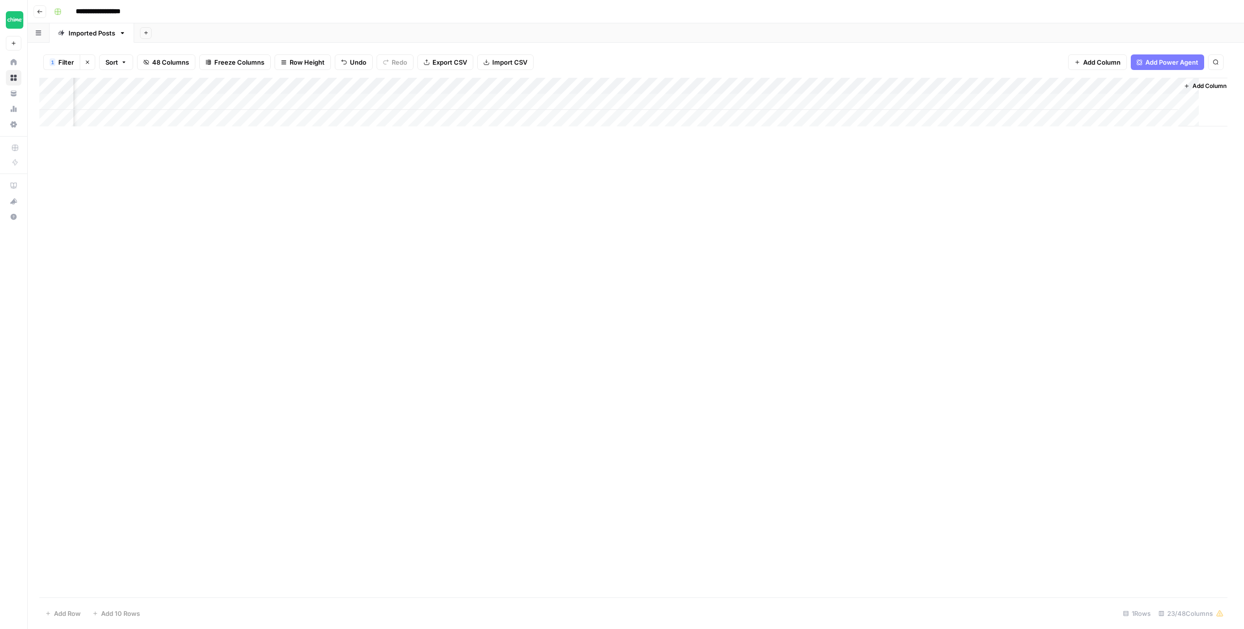
scroll to position [0, 947]
click at [428, 102] on div "Add Column" at bounding box center [635, 102] width 1193 height 49
click at [415, 85] on div "Add Column" at bounding box center [635, 102] width 1193 height 49
click at [374, 185] on span "Filter" at bounding box center [397, 190] width 85 height 10
click at [352, 111] on input "how-to-endorse" at bounding box center [416, 113] width 129 height 10
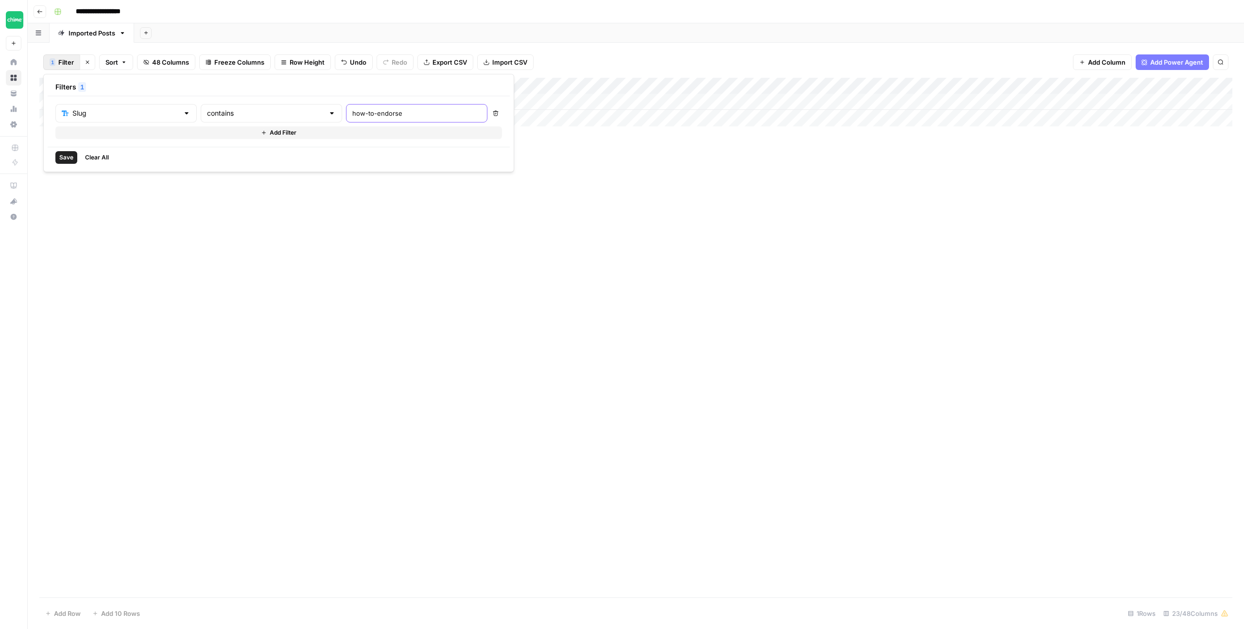
click at [352, 111] on input "how-to-endorse" at bounding box center [416, 113] width 129 height 10
type input "how-to-read-a-credit-card"
click at [68, 161] on span "Save" at bounding box center [66, 157] width 14 height 9
click at [904, 101] on div "Add Column" at bounding box center [635, 102] width 1193 height 49
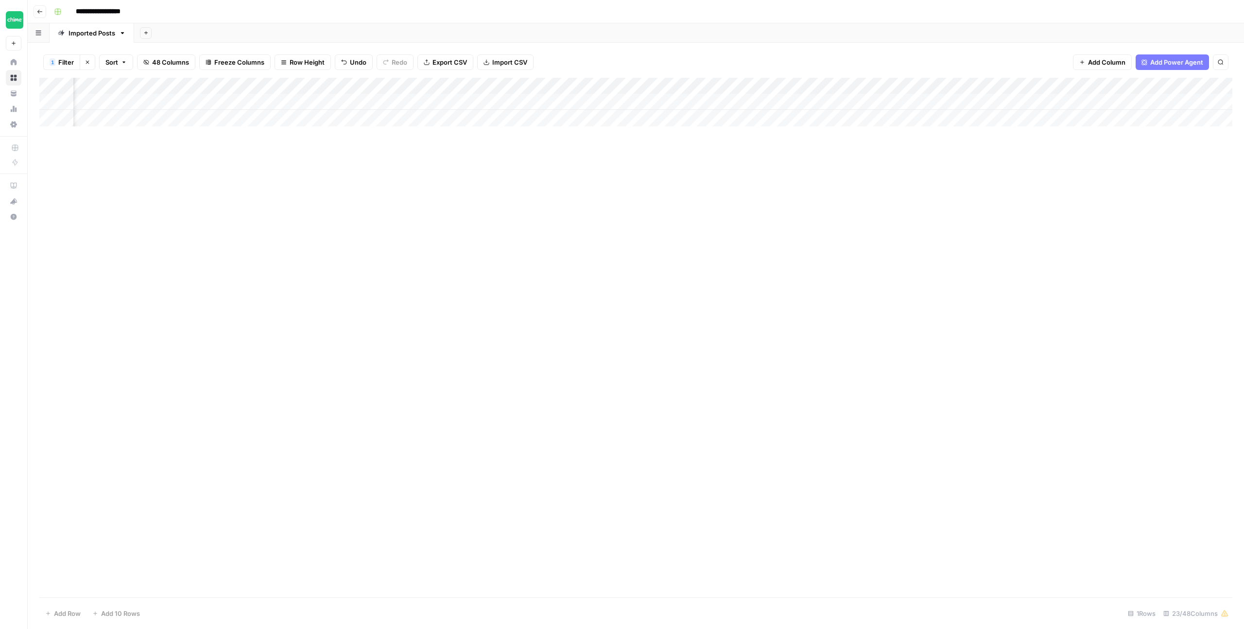
click at [664, 101] on div "Add Column" at bounding box center [635, 102] width 1193 height 49
click at [649, 102] on div "Add Column" at bounding box center [635, 102] width 1193 height 49
click at [627, 103] on textarea "**********" at bounding box center [702, 103] width 156 height 14
type textarea "**********"
click at [715, 158] on div "Add Column" at bounding box center [635, 337] width 1193 height 519
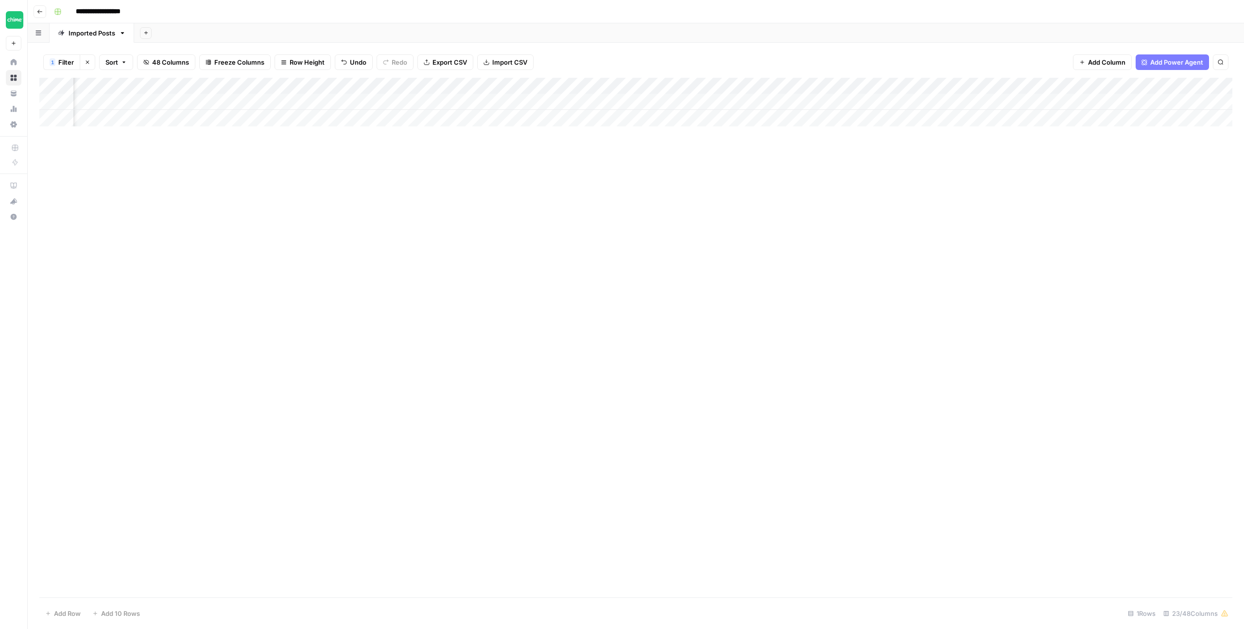
click at [755, 101] on div "Add Column" at bounding box center [635, 102] width 1193 height 49
click at [752, 101] on div "Add Column" at bounding box center [635, 102] width 1193 height 49
click at [711, 168] on div "Add Column" at bounding box center [635, 337] width 1193 height 519
drag, startPoint x: 841, startPoint y: 99, endPoint x: 842, endPoint y: 110, distance: 11.8
click at [840, 99] on div "Add Column" at bounding box center [635, 102] width 1193 height 49
